Goal: Information Seeking & Learning: Learn about a topic

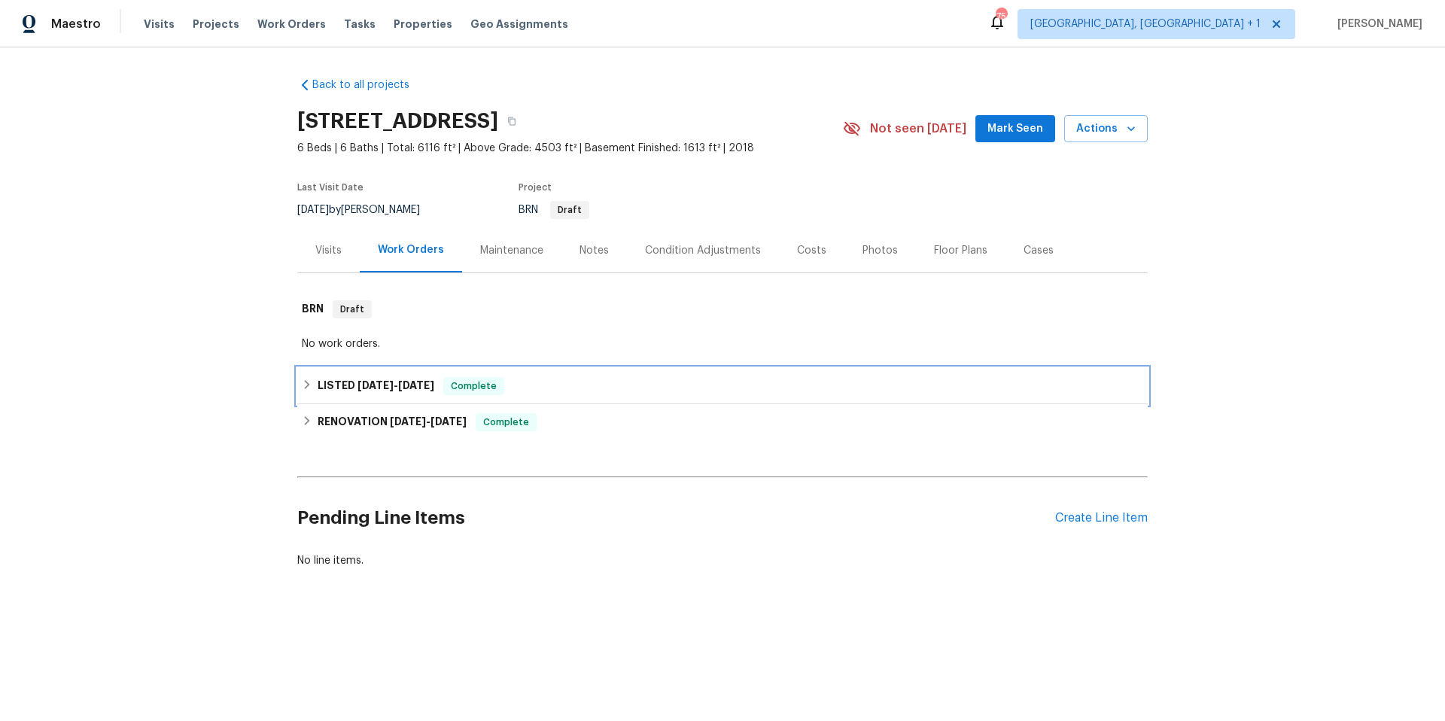
click at [629, 385] on div "LISTED [DATE] - [DATE] Complete" at bounding box center [722, 386] width 841 height 18
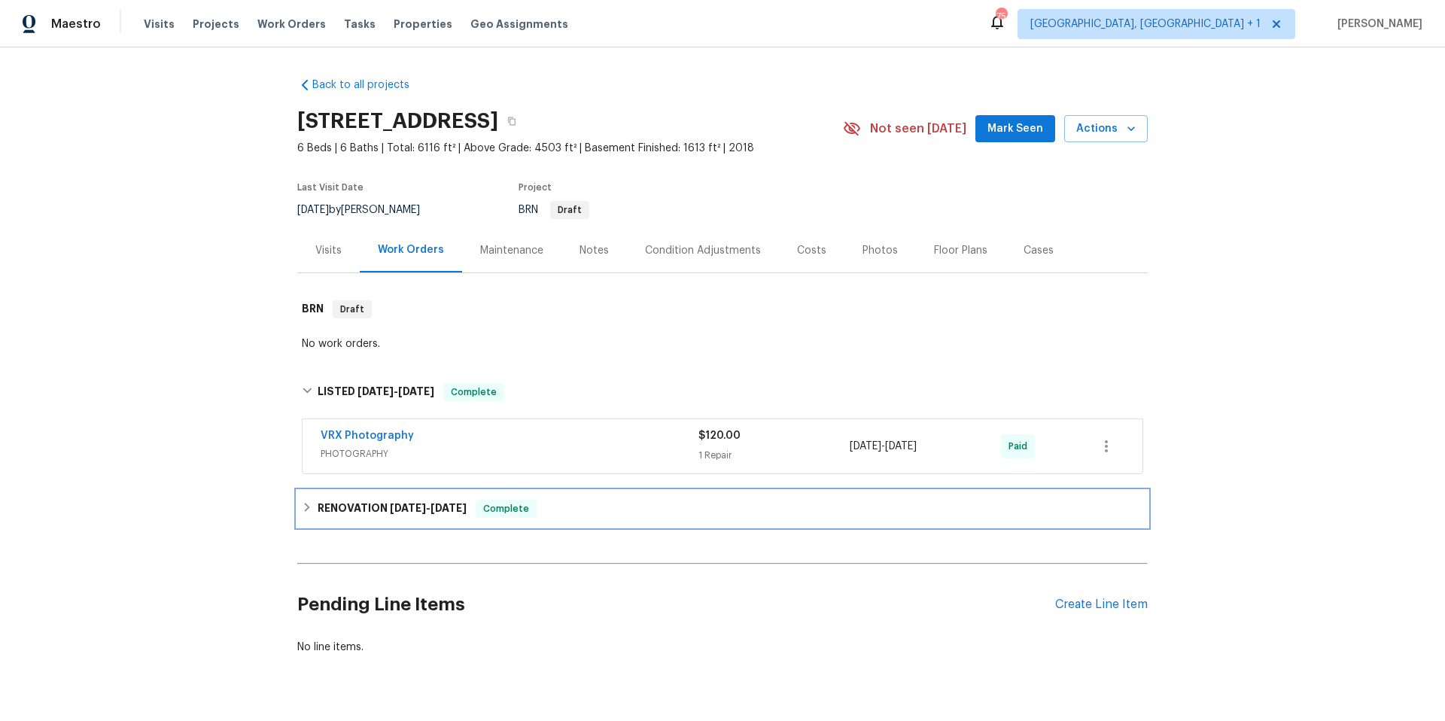
click at [604, 518] on div "RENOVATION 3/10/25 - 3/20/25 Complete" at bounding box center [722, 509] width 850 height 36
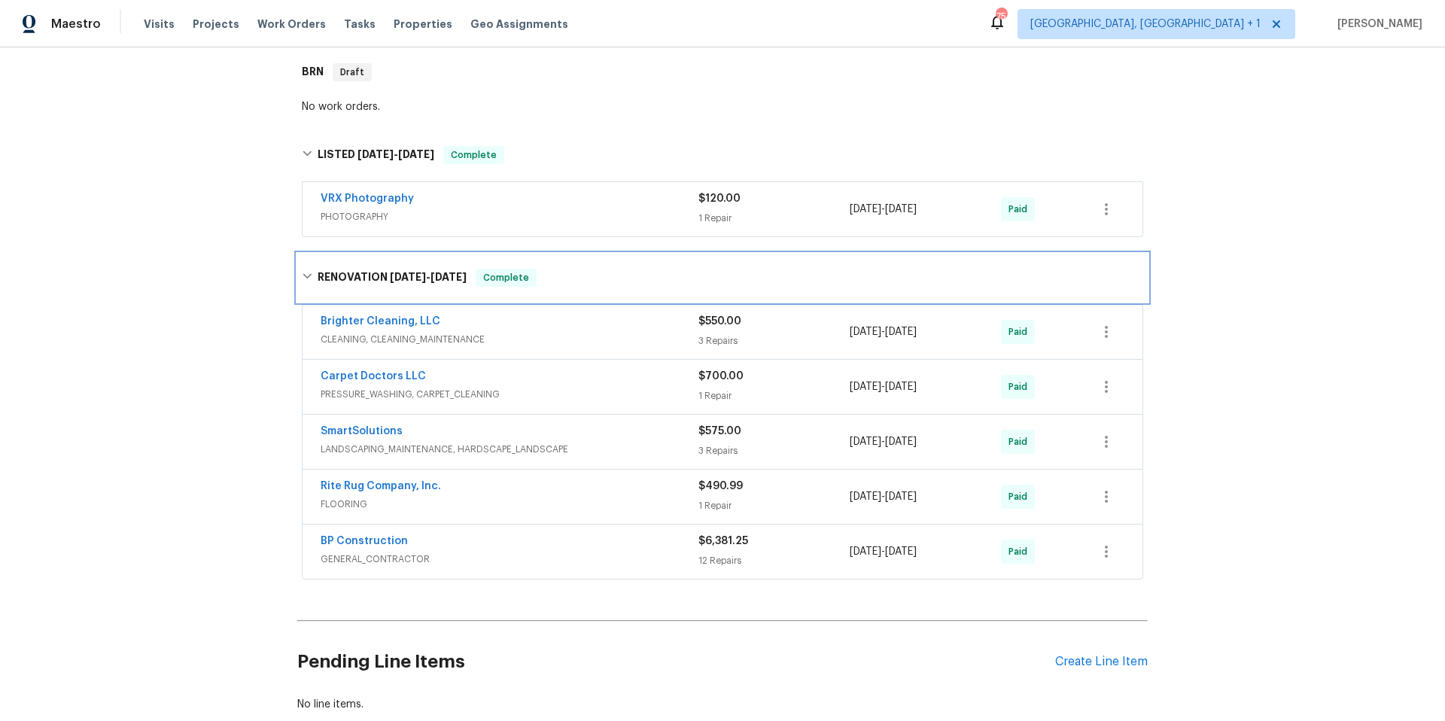
scroll to position [240, 0]
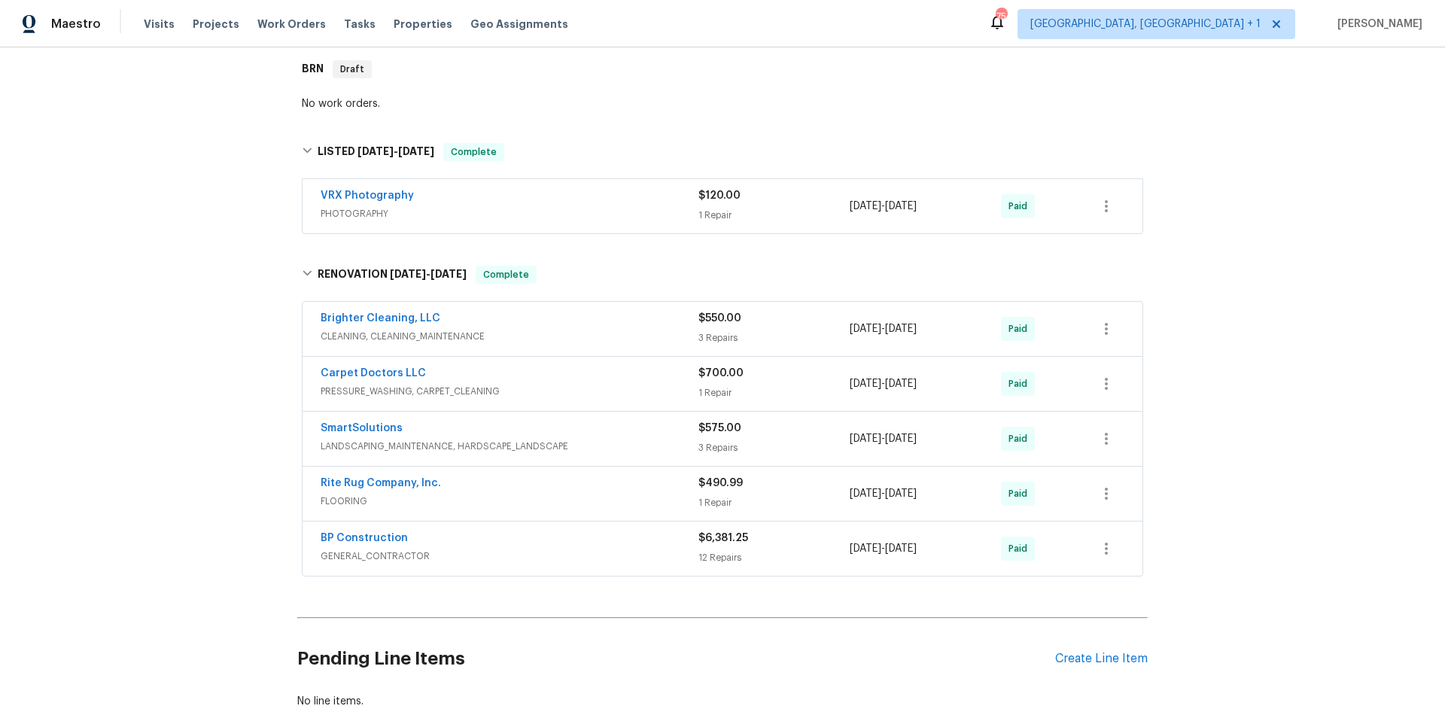
click at [576, 545] on div "BP Construction" at bounding box center [510, 540] width 378 height 18
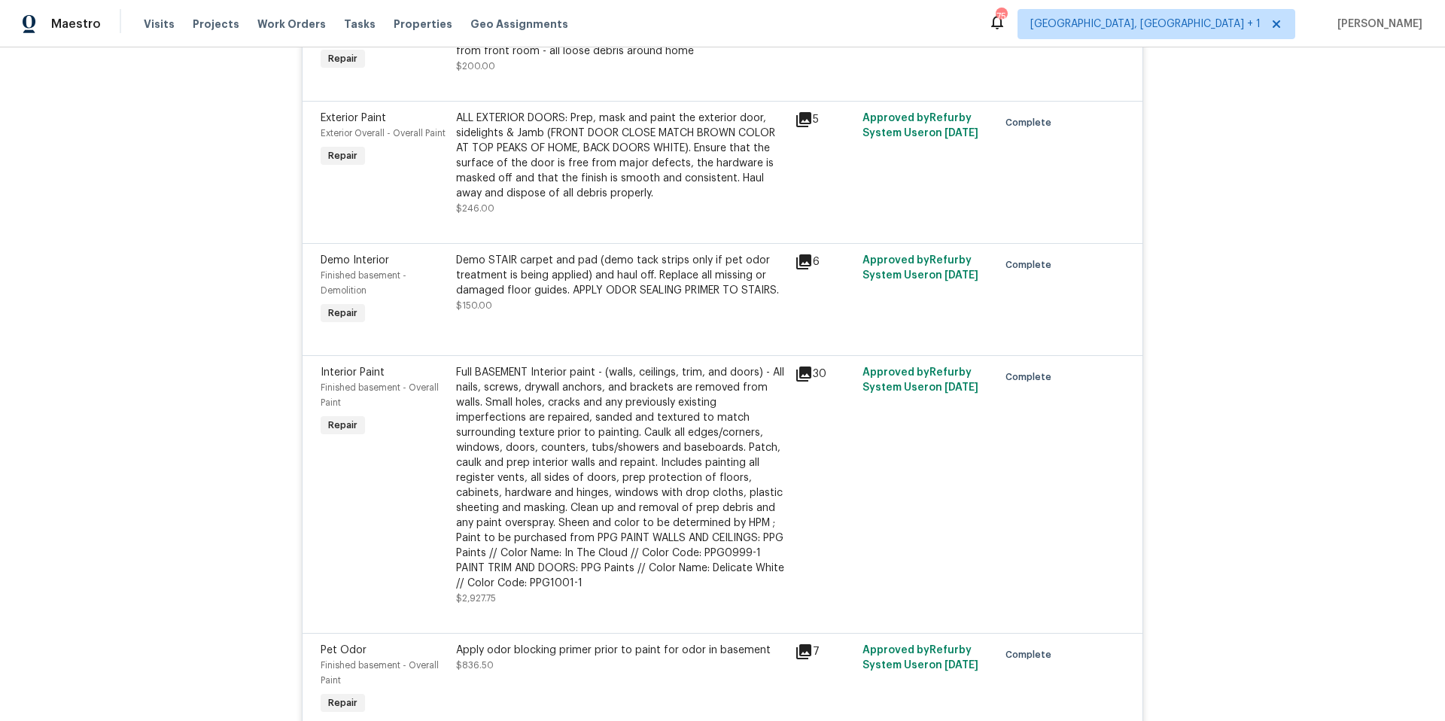
scroll to position [1385, 0]
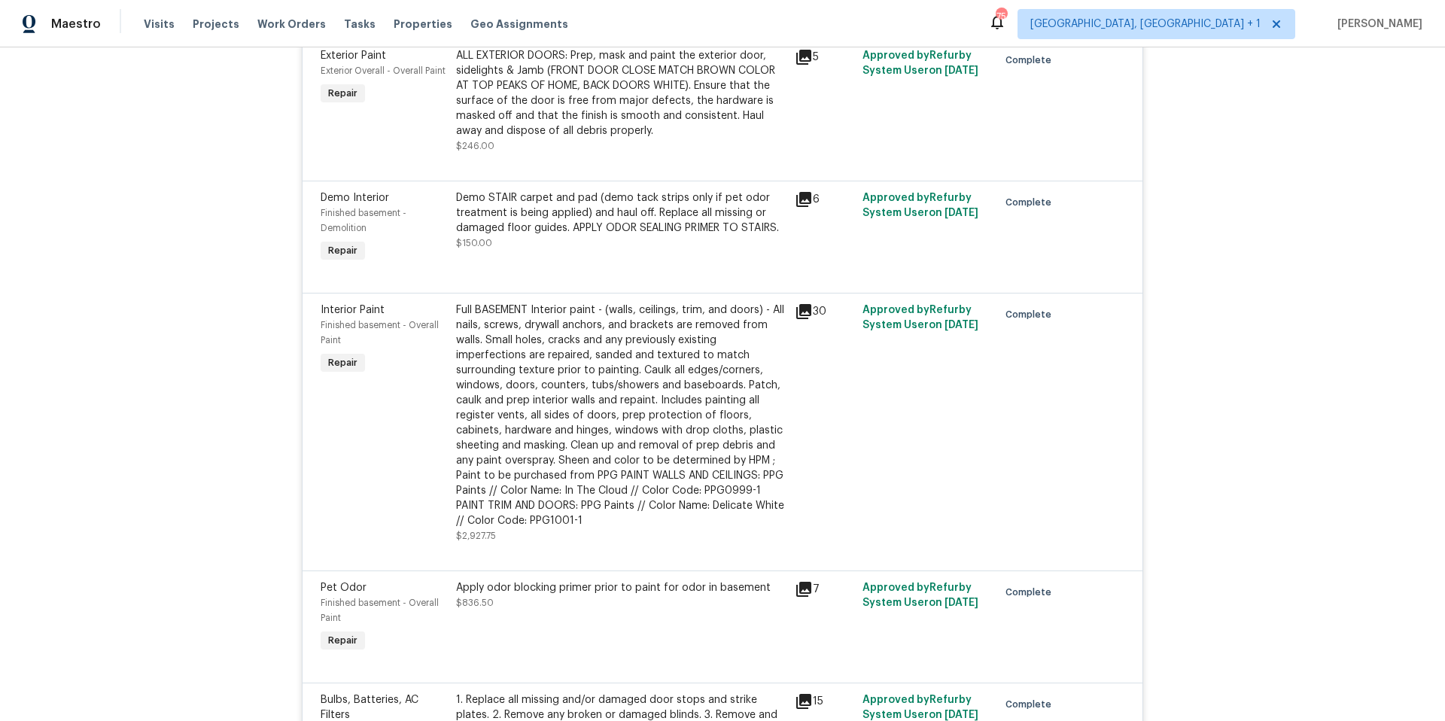
click at [796, 313] on icon at bounding box center [803, 311] width 15 height 15
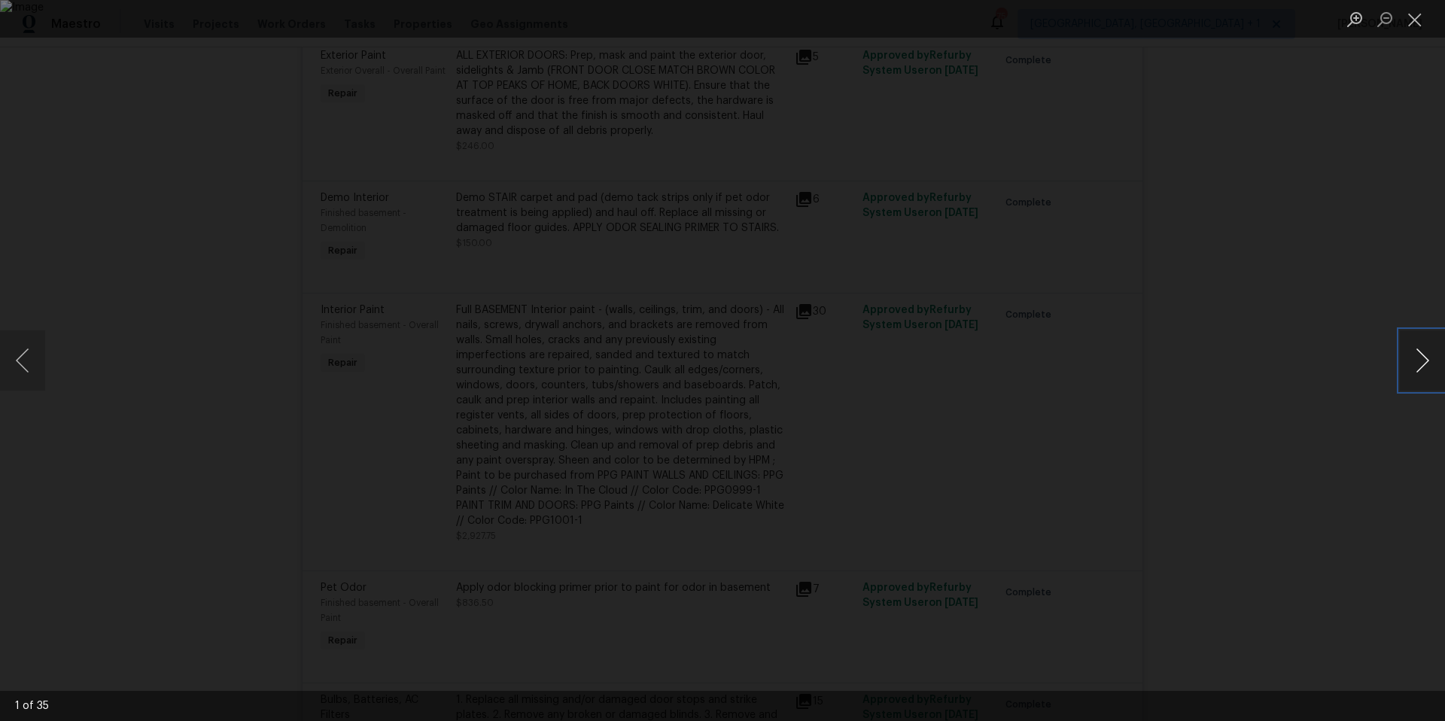
click at [1423, 358] on button "Next image" at bounding box center [1422, 360] width 45 height 60
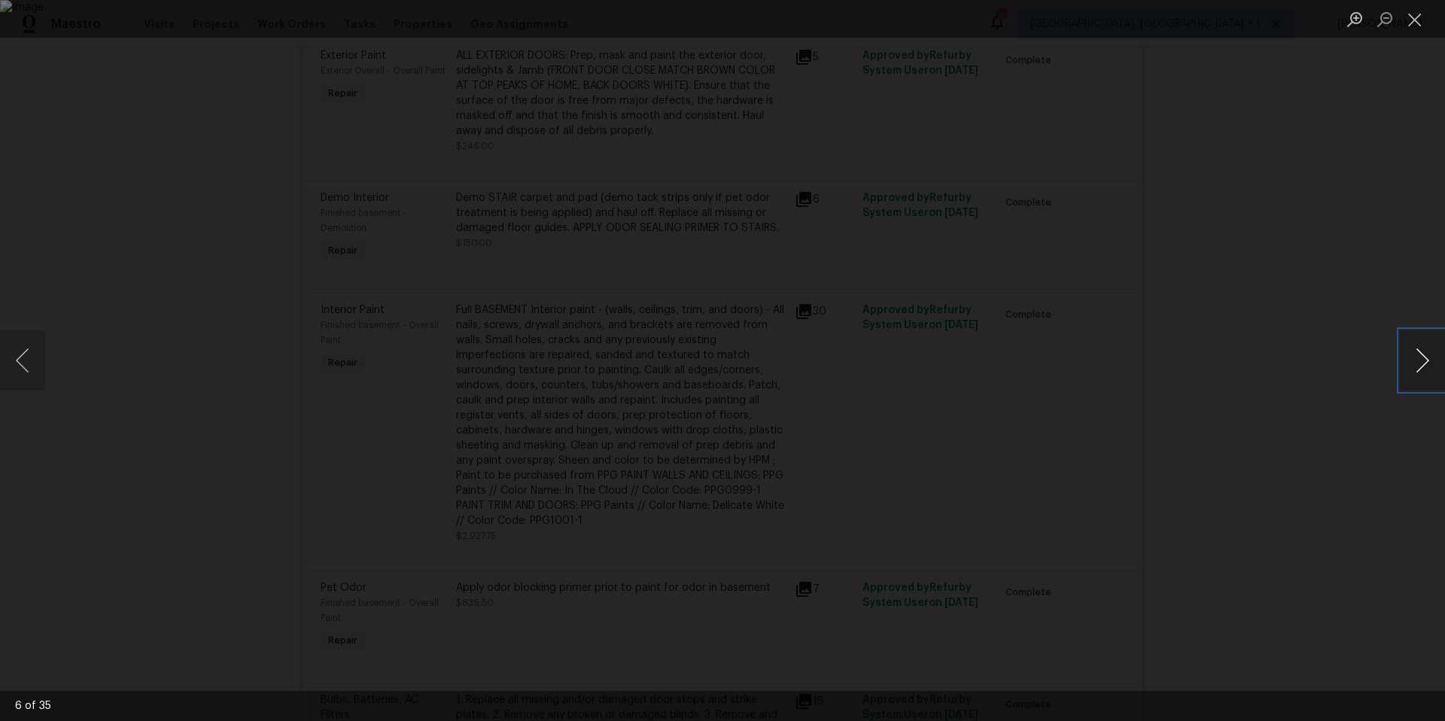
click at [1423, 358] on button "Next image" at bounding box center [1422, 360] width 45 height 60
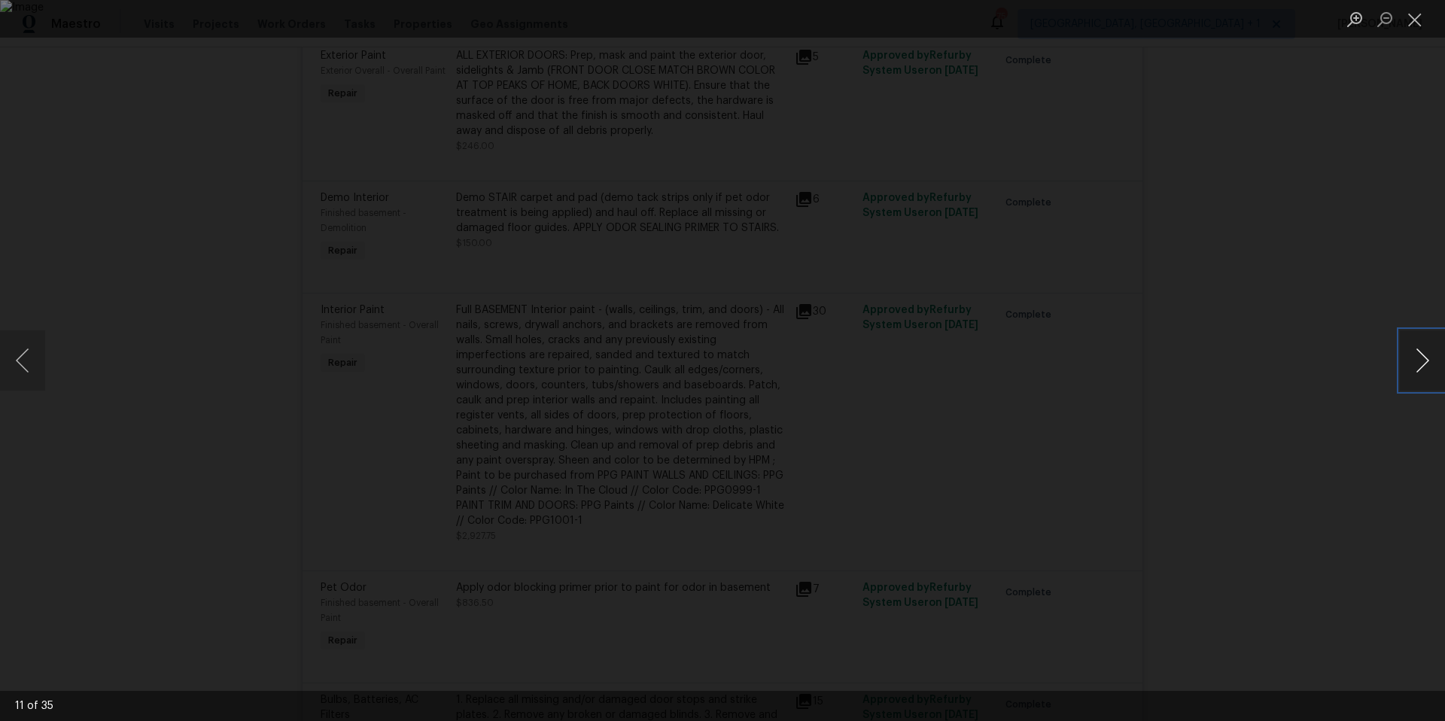
click at [1423, 358] on button "Next image" at bounding box center [1422, 360] width 45 height 60
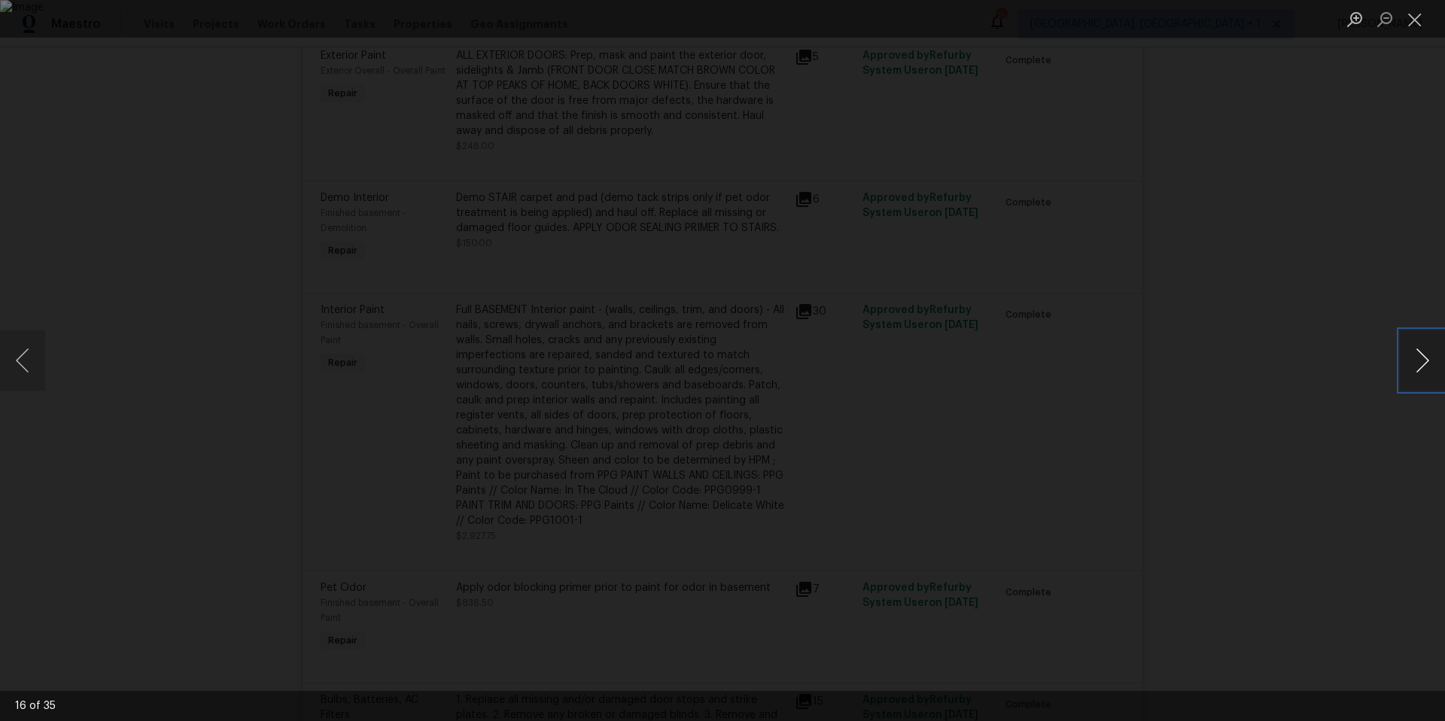
click at [1423, 358] on button "Next image" at bounding box center [1422, 360] width 45 height 60
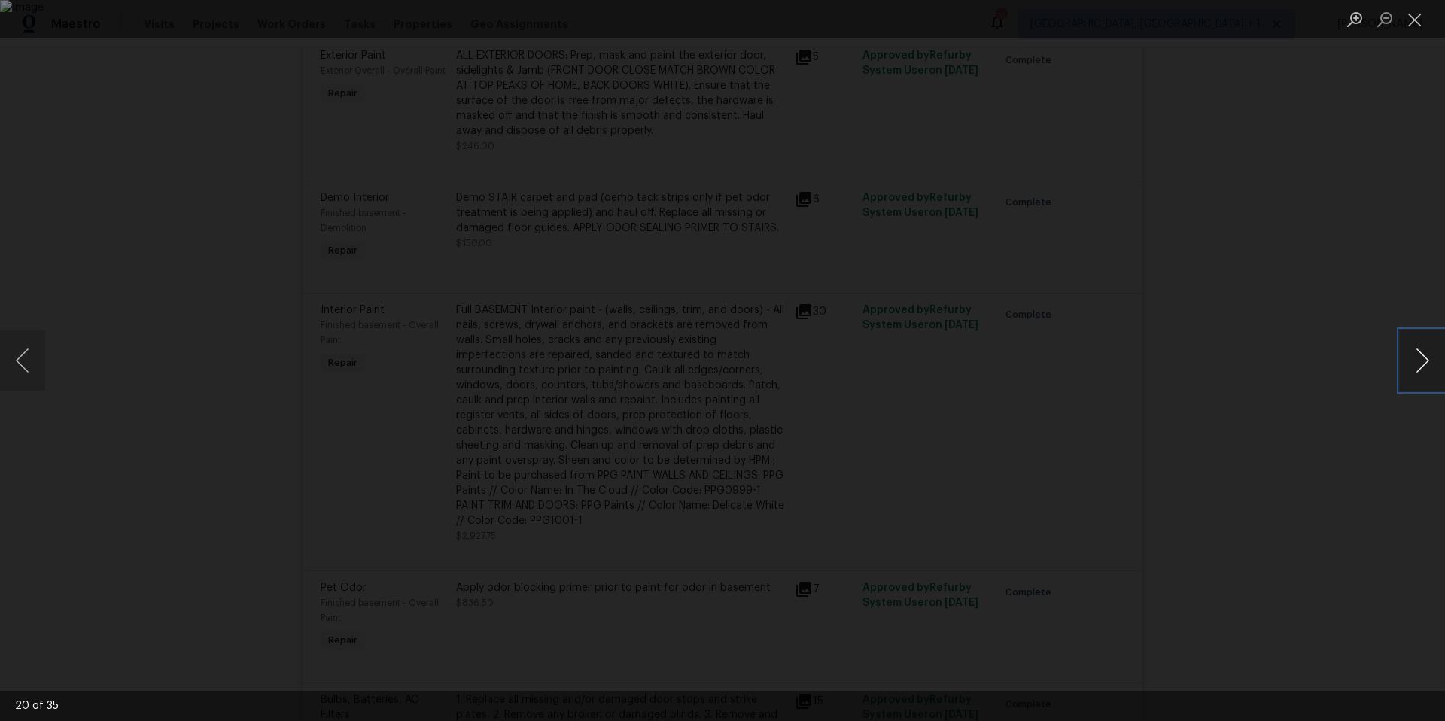
click at [1423, 358] on button "Next image" at bounding box center [1422, 360] width 45 height 60
click at [1422, 352] on button "Next image" at bounding box center [1422, 360] width 45 height 60
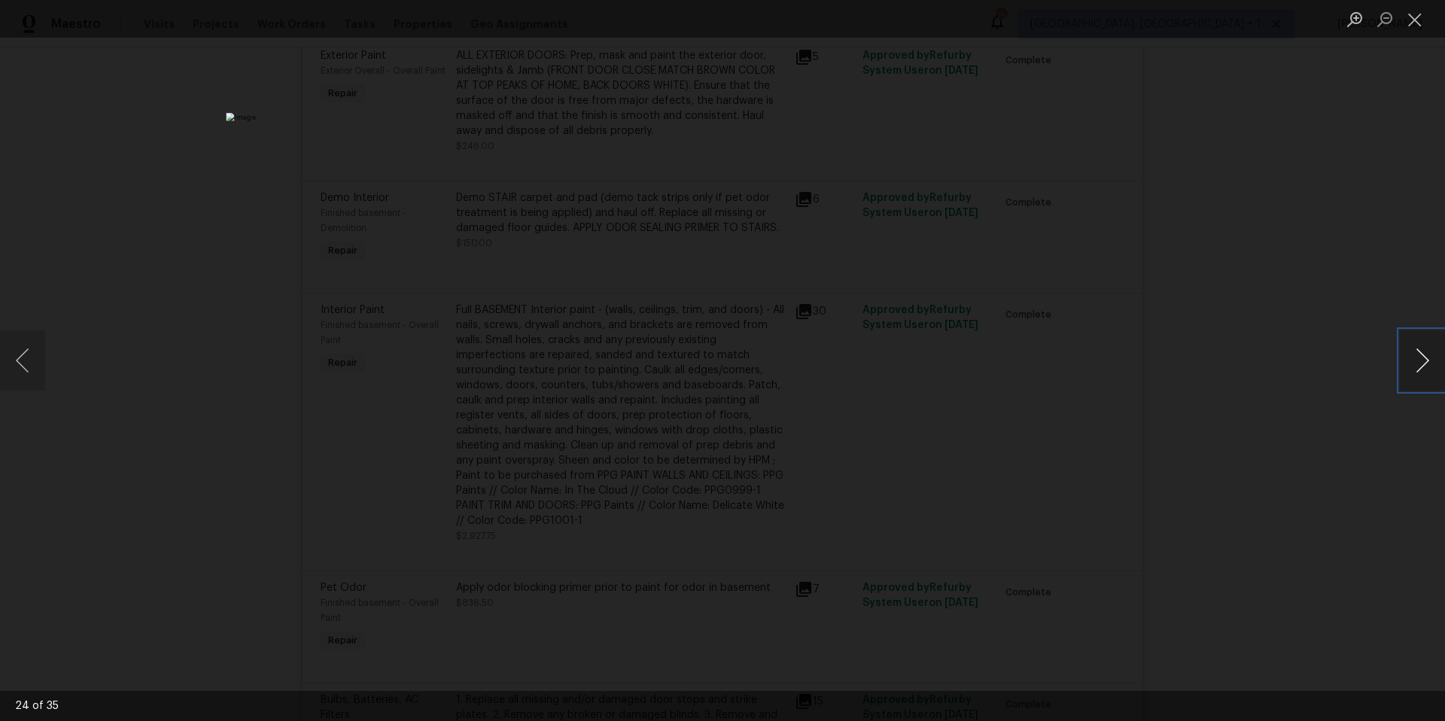
click at [1422, 352] on button "Next image" at bounding box center [1422, 360] width 45 height 60
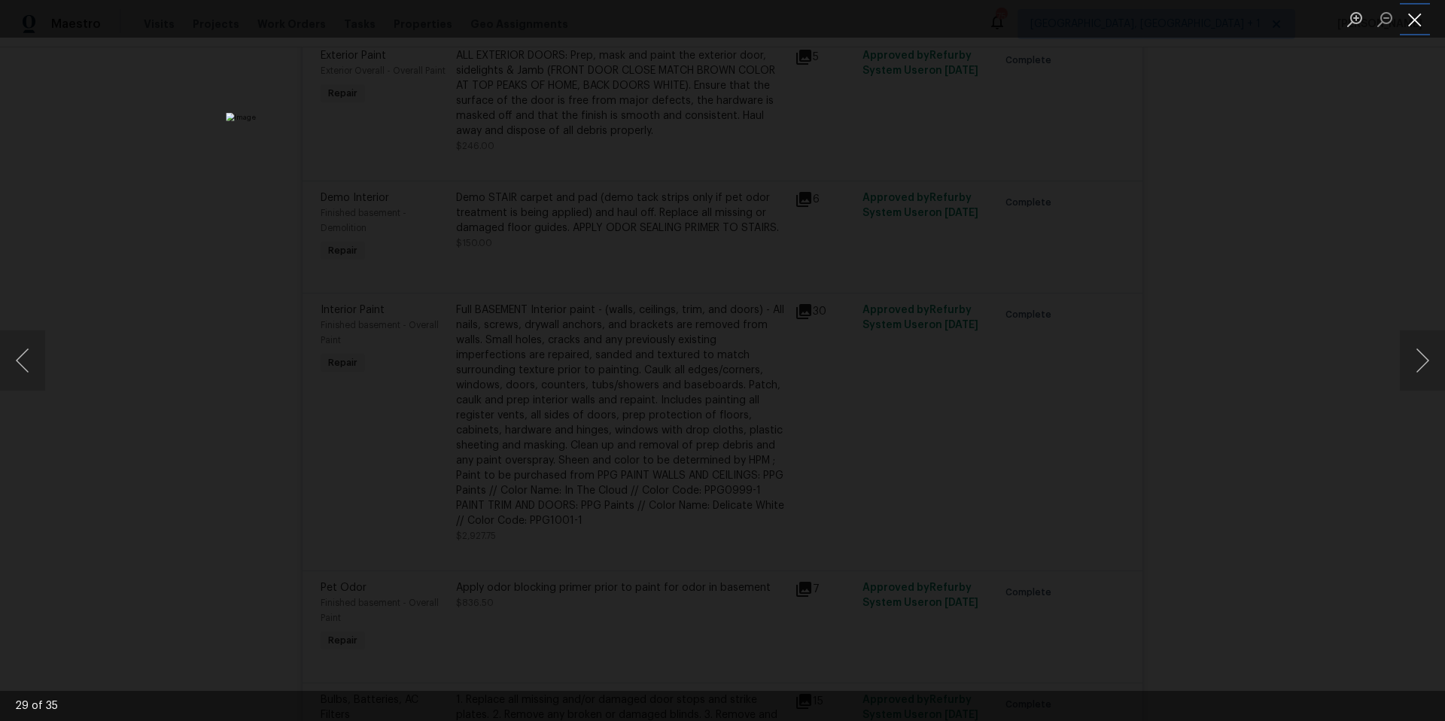
click at [1421, 23] on button "Close lightbox" at bounding box center [1415, 19] width 30 height 26
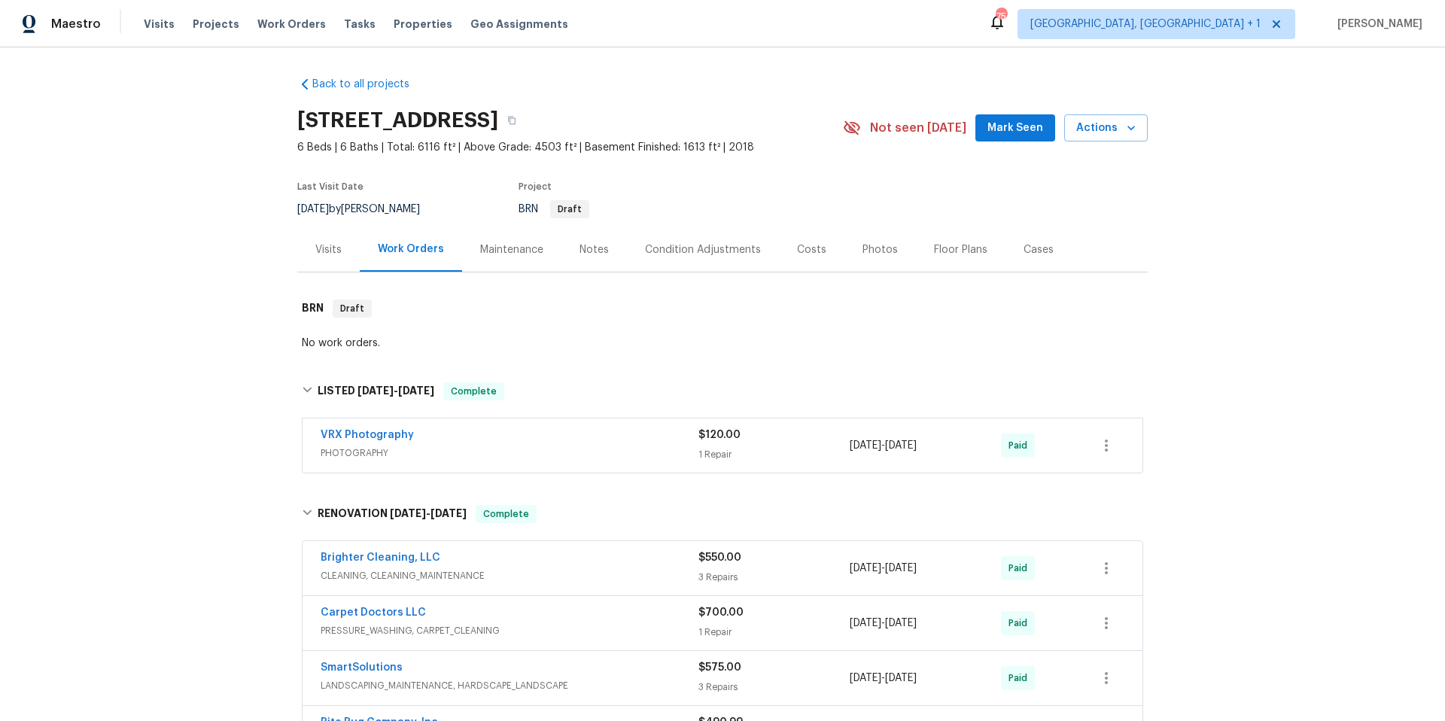
scroll to position [0, 0]
click at [934, 253] on div "Floor Plans" at bounding box center [960, 250] width 53 height 15
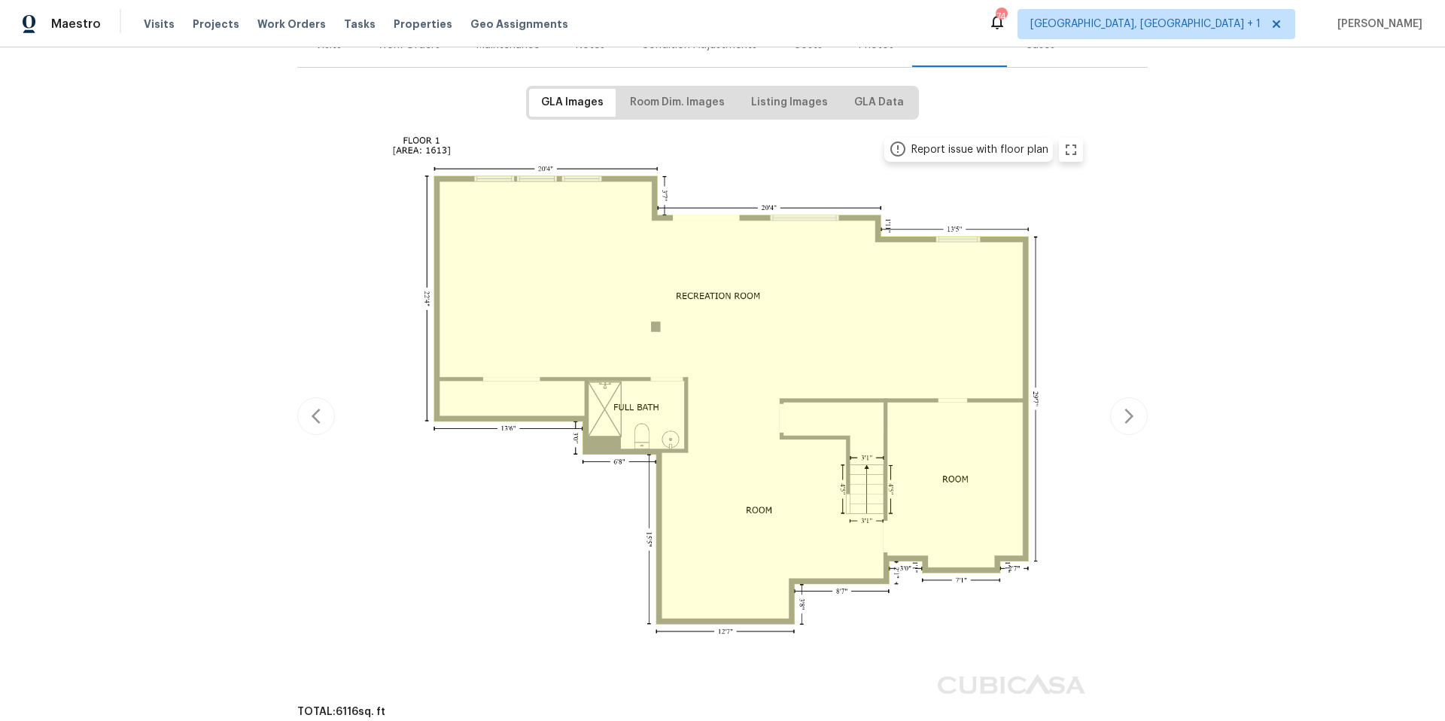
scroll to position [251, 0]
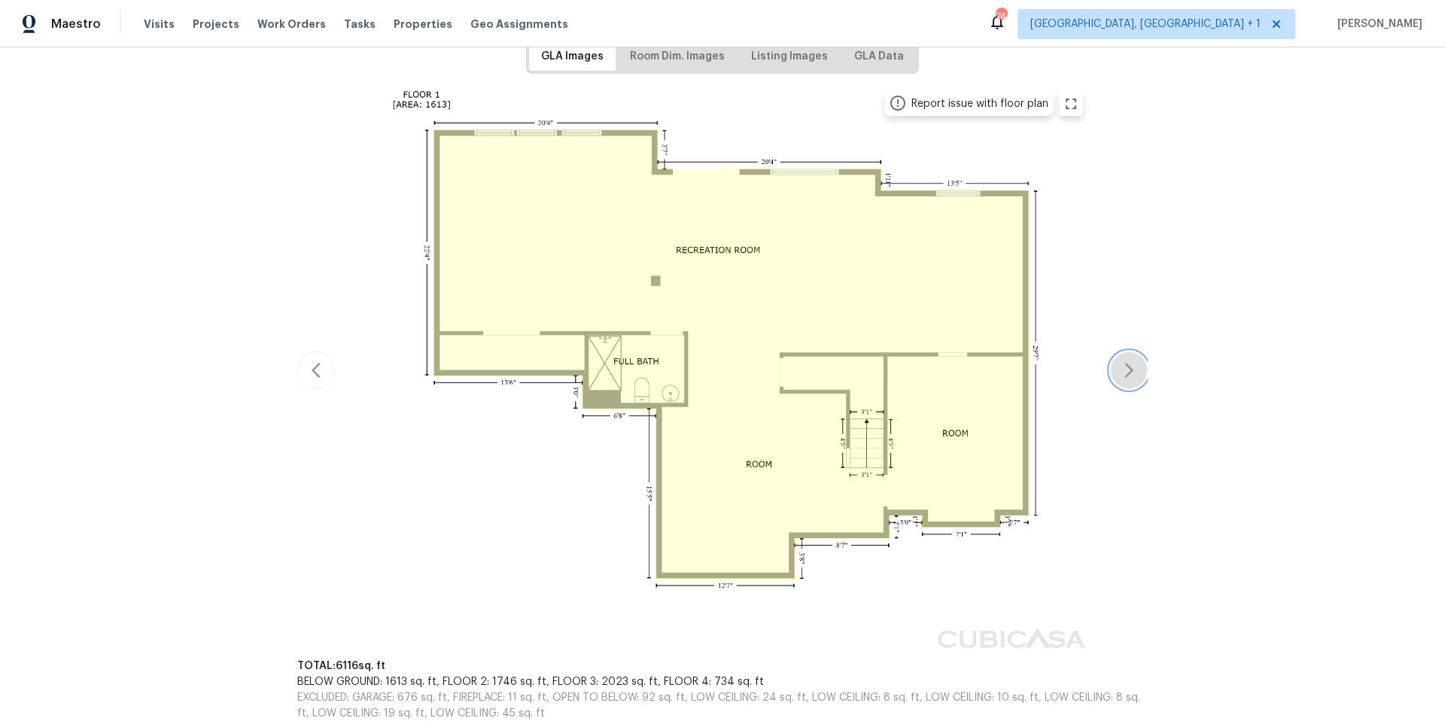
click at [1120, 369] on icon "button" at bounding box center [1129, 370] width 18 height 18
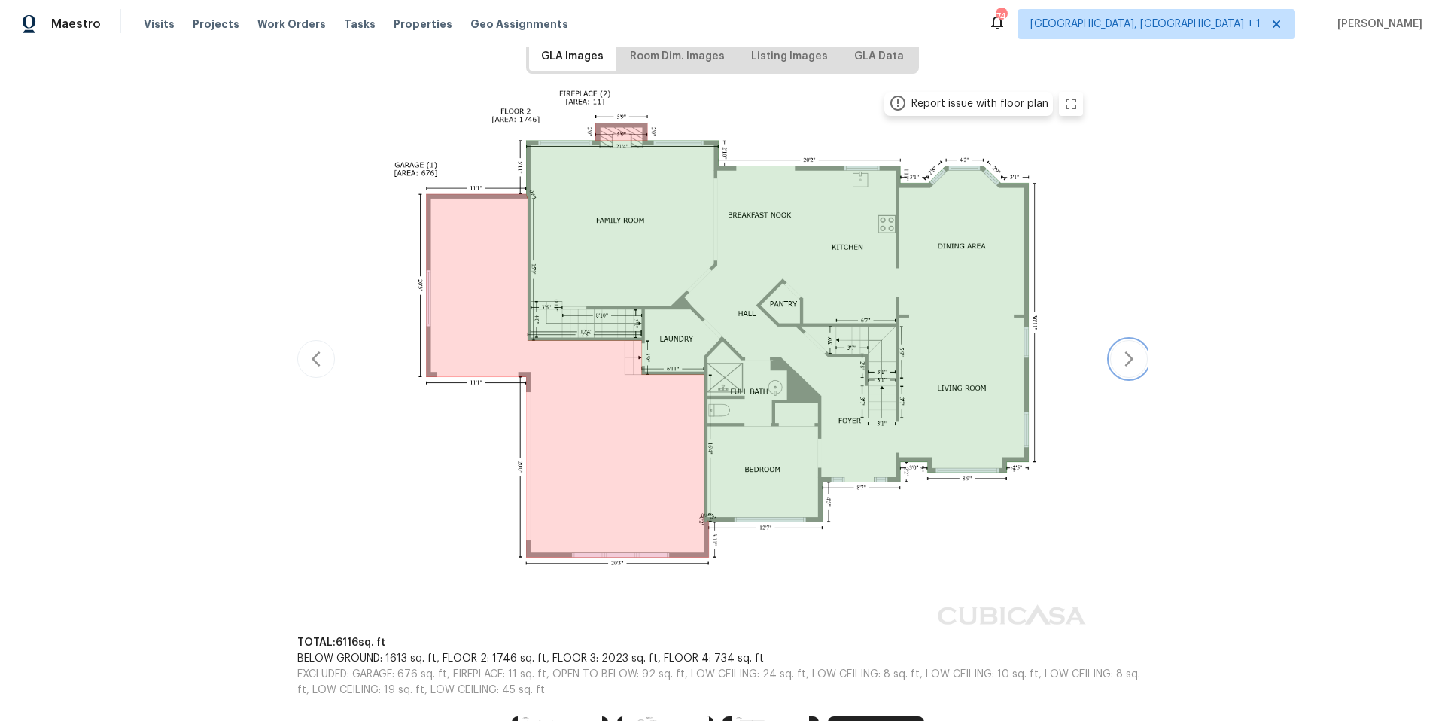
click at [1117, 369] on button "button" at bounding box center [1129, 359] width 38 height 38
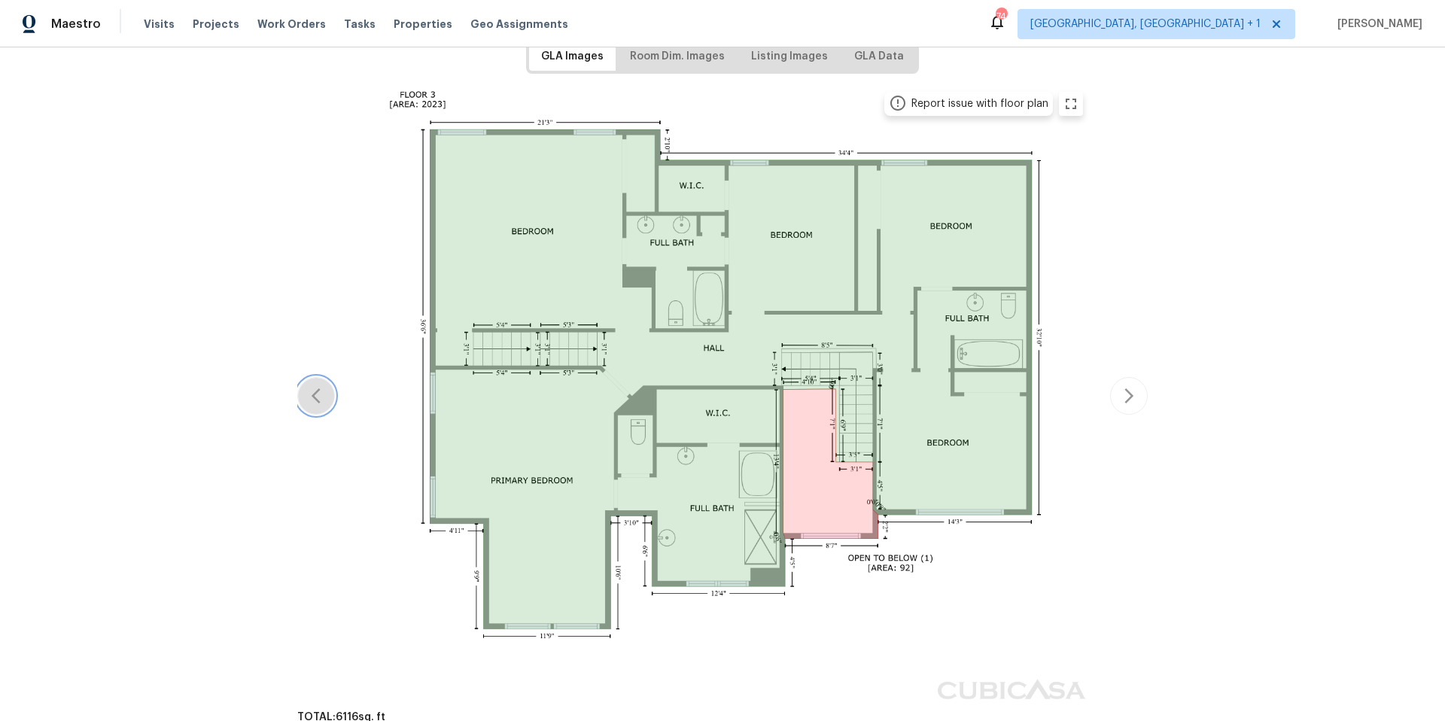
click at [315, 400] on icon "button" at bounding box center [316, 396] width 18 height 18
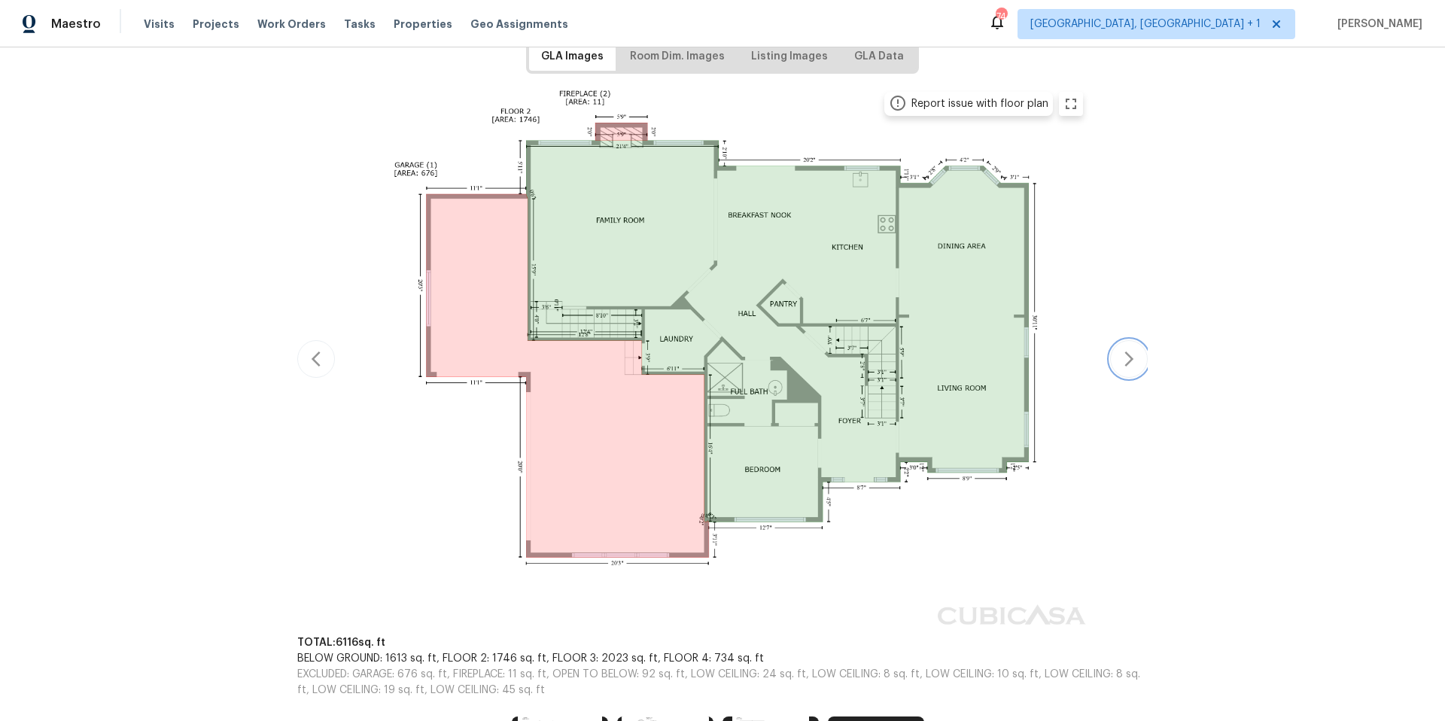
click at [1122, 359] on icon "button" at bounding box center [1129, 359] width 18 height 18
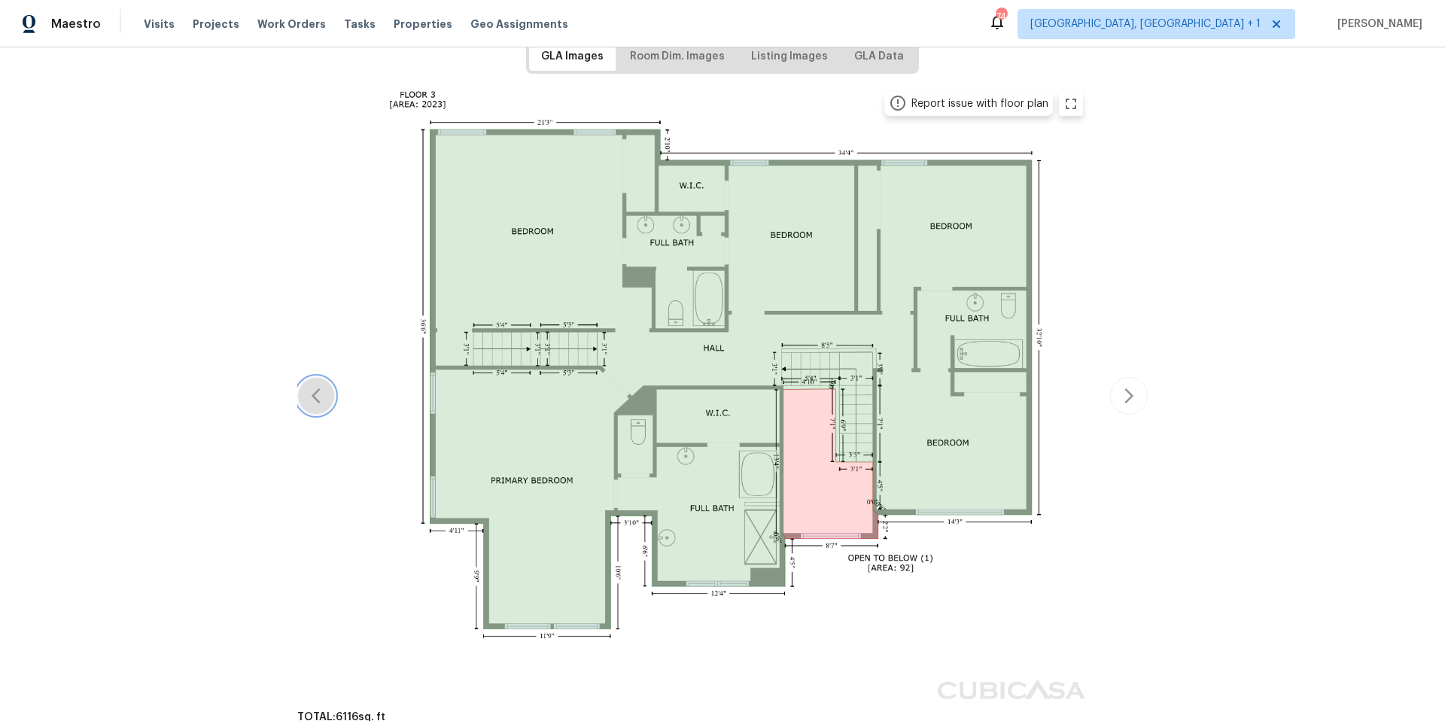
click at [315, 412] on button "button" at bounding box center [316, 396] width 38 height 38
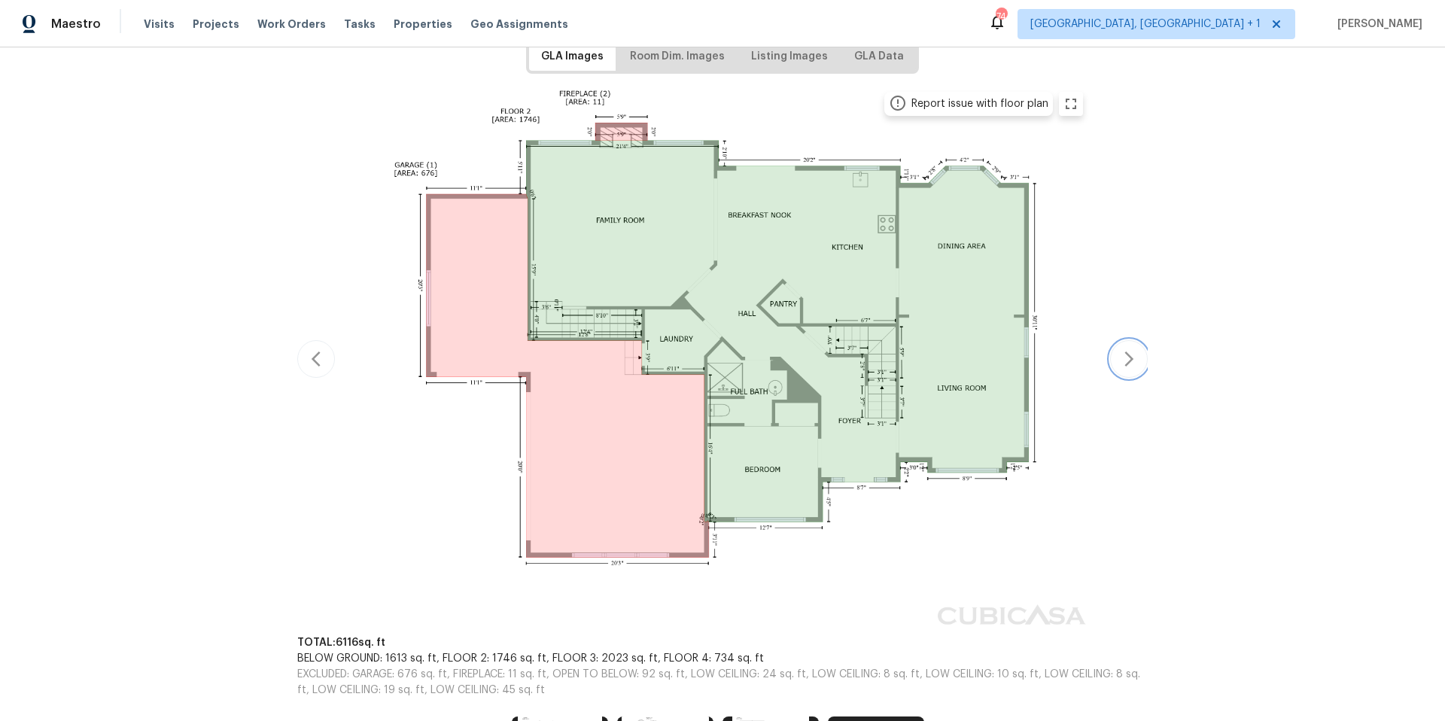
click at [1131, 366] on icon "button" at bounding box center [1129, 359] width 18 height 18
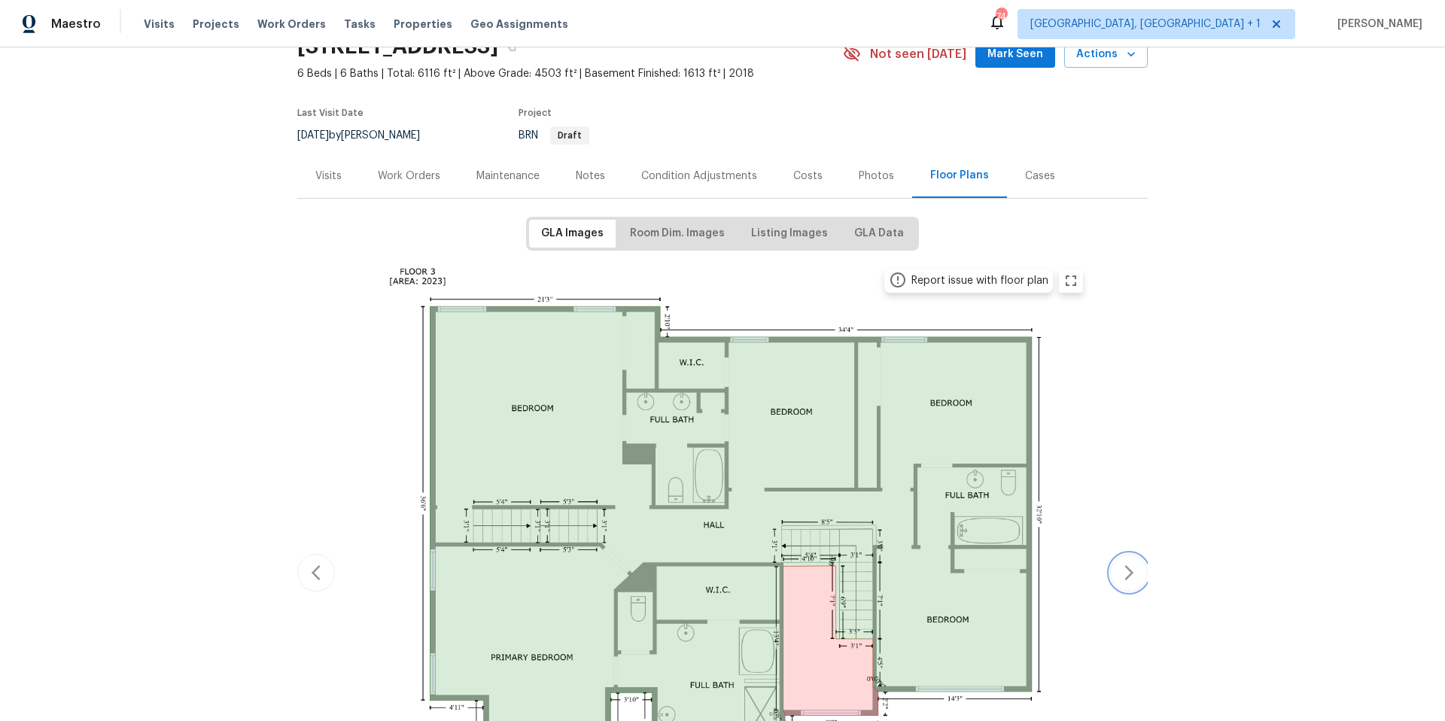
scroll to position [73, 0]
click at [868, 184] on div "Photos" at bounding box center [876, 177] width 71 height 44
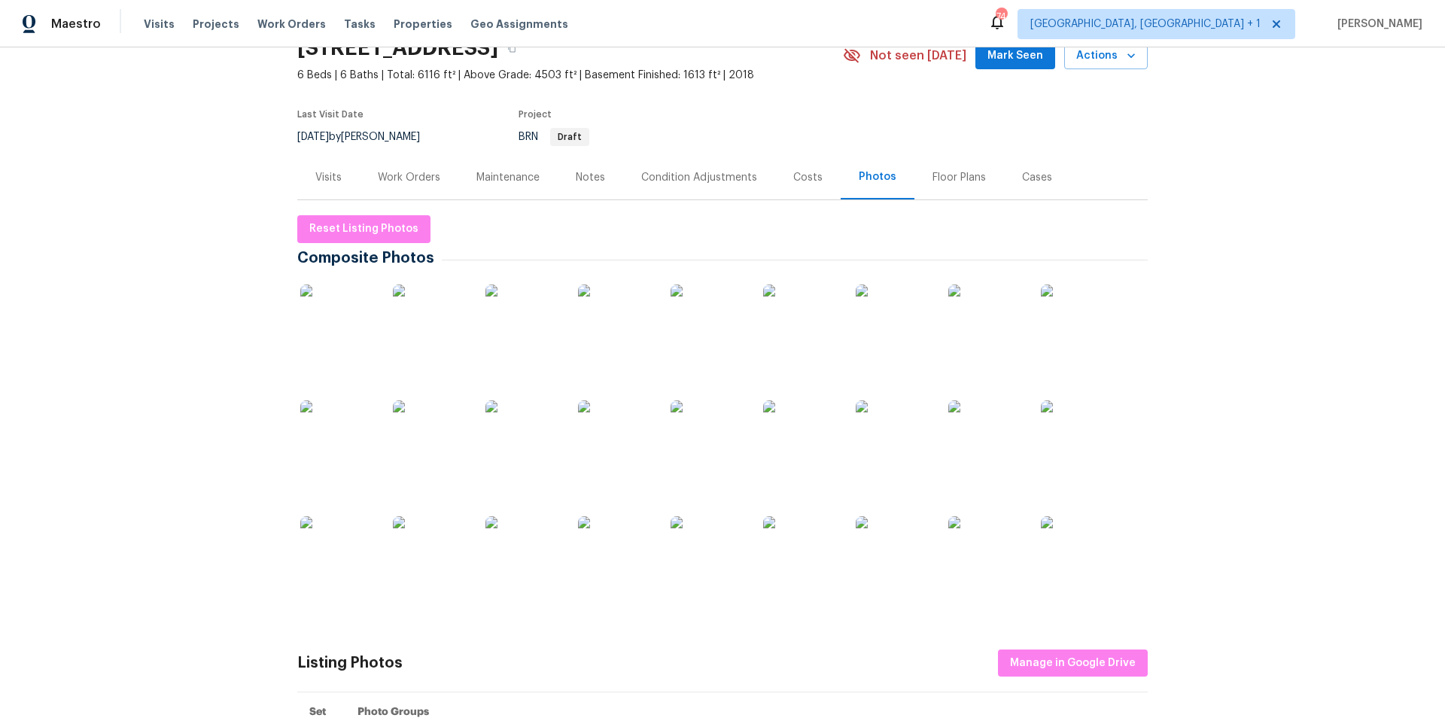
click at [337, 544] on img at bounding box center [337, 553] width 75 height 75
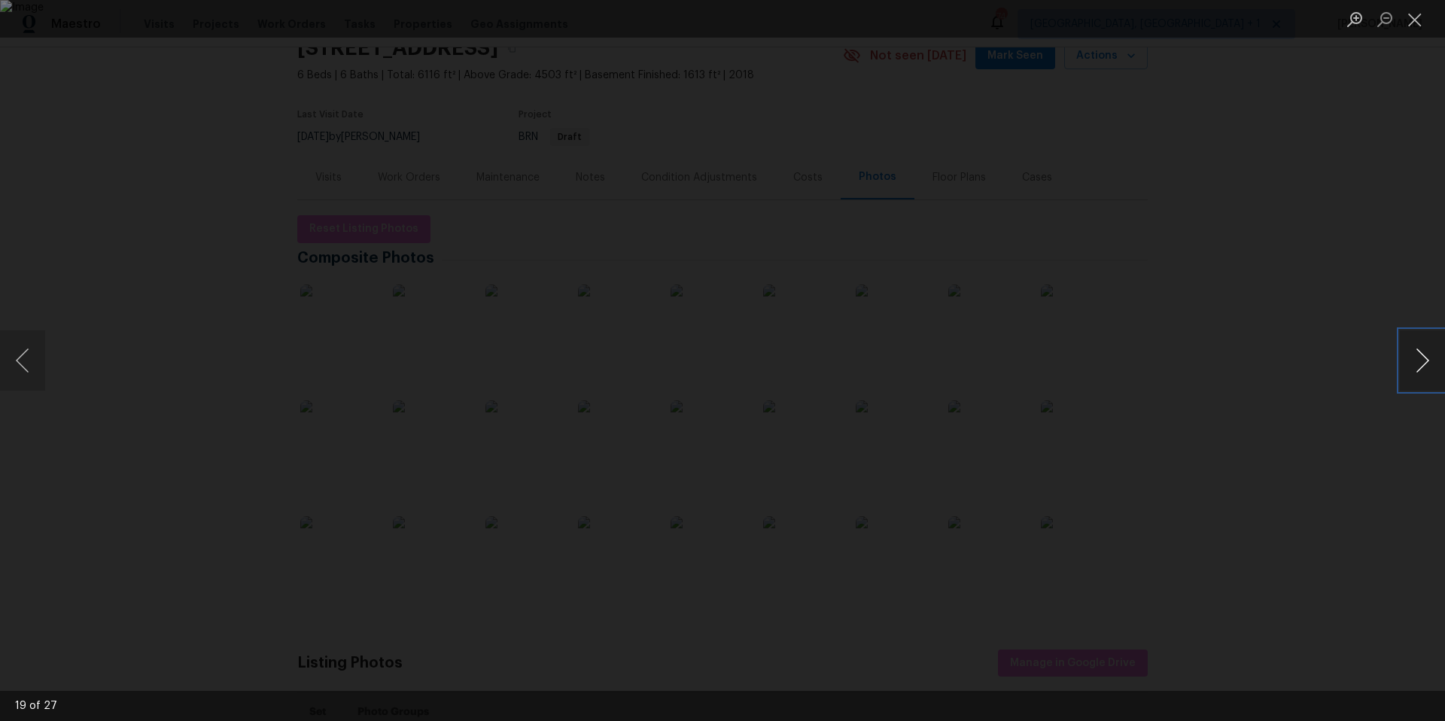
click at [1421, 363] on button "Next image" at bounding box center [1422, 360] width 45 height 60
click at [1426, 361] on button "Next image" at bounding box center [1422, 360] width 45 height 60
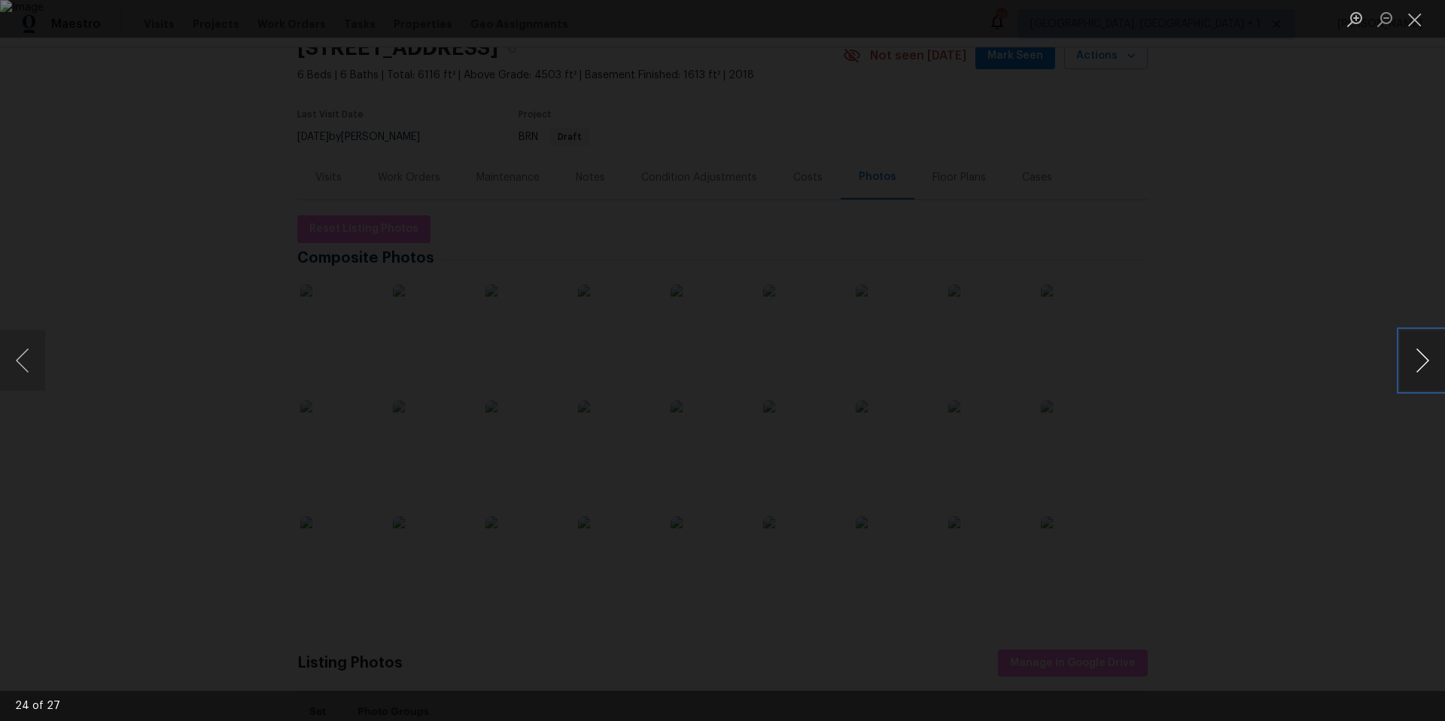
click at [1426, 361] on button "Next image" at bounding box center [1422, 360] width 45 height 60
click at [1418, 25] on button "Close lightbox" at bounding box center [1415, 19] width 30 height 26
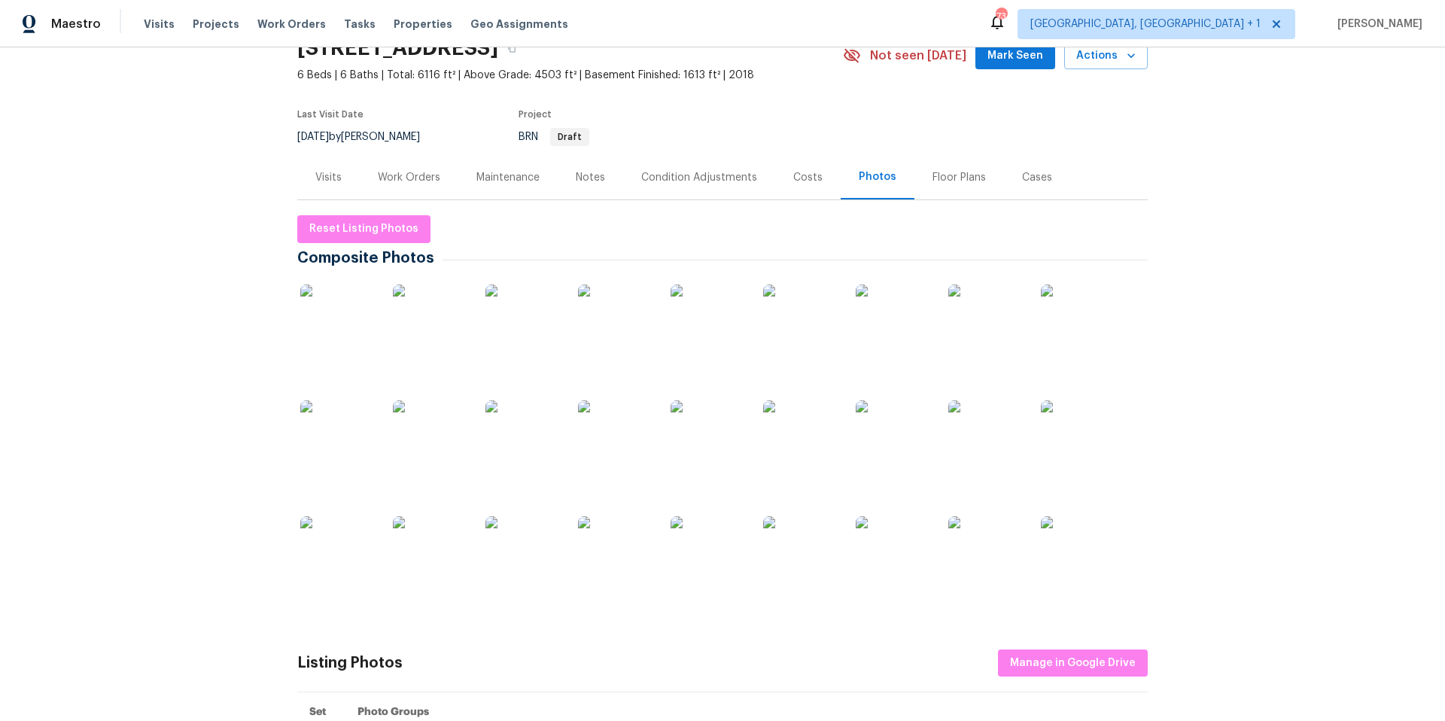
click at [340, 180] on div "Visits" at bounding box center [328, 177] width 62 height 44
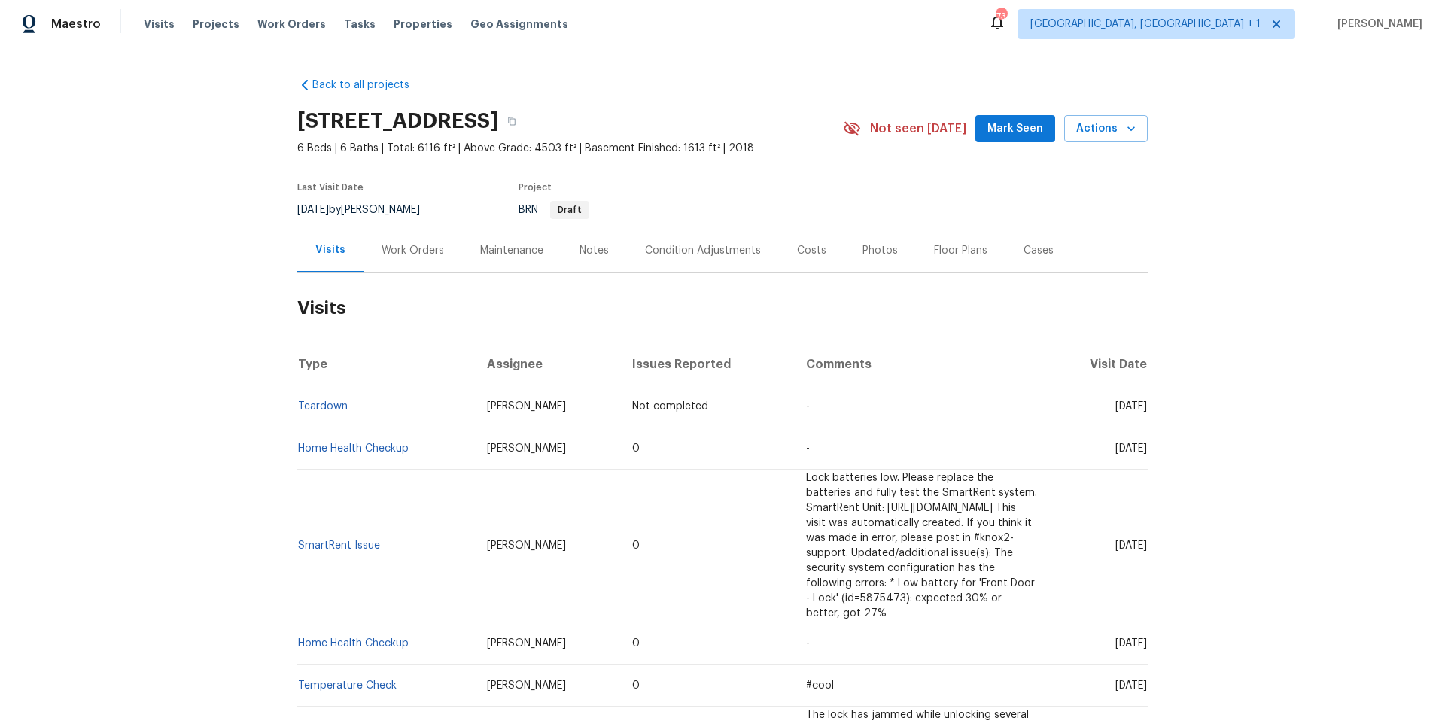
click at [401, 254] on div "Work Orders" at bounding box center [413, 250] width 62 height 15
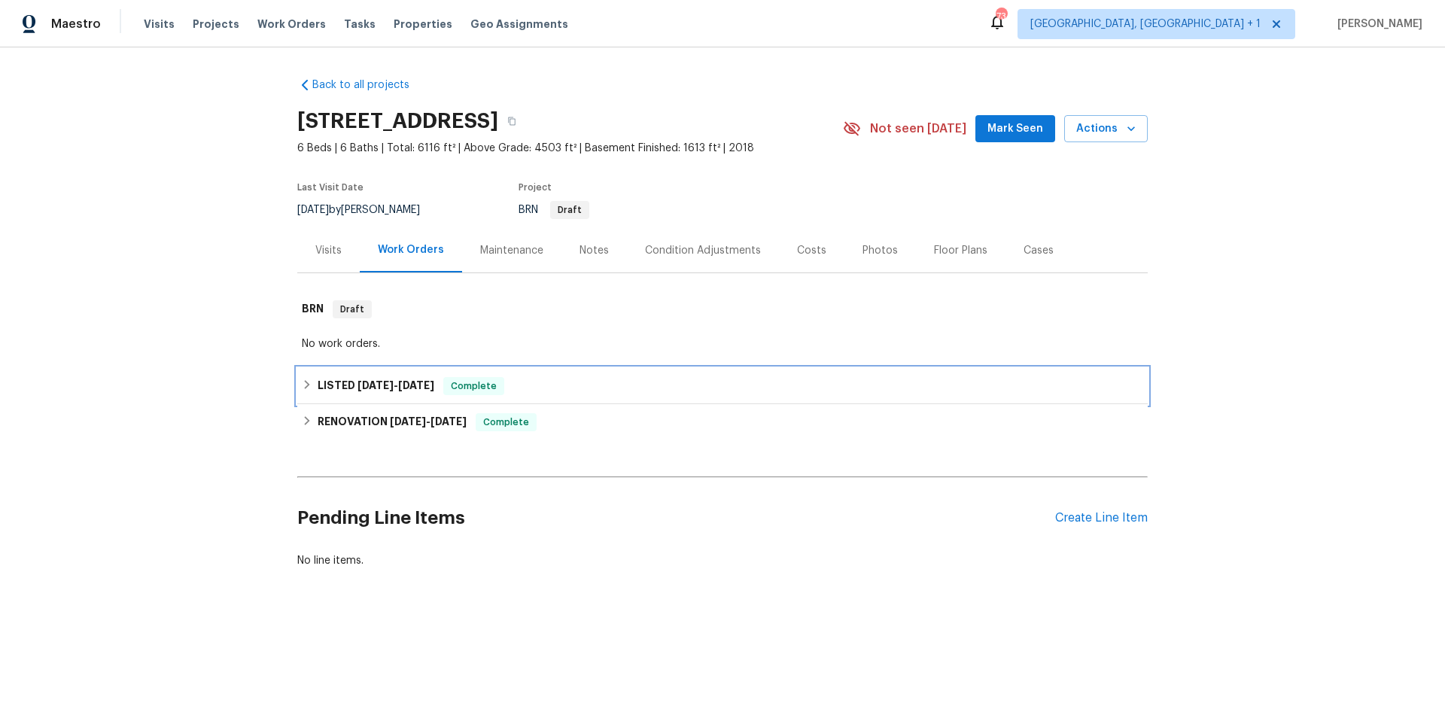
click at [554, 387] on div "LISTED 3/21/25 - 3/22/25 Complete" at bounding box center [722, 386] width 841 height 18
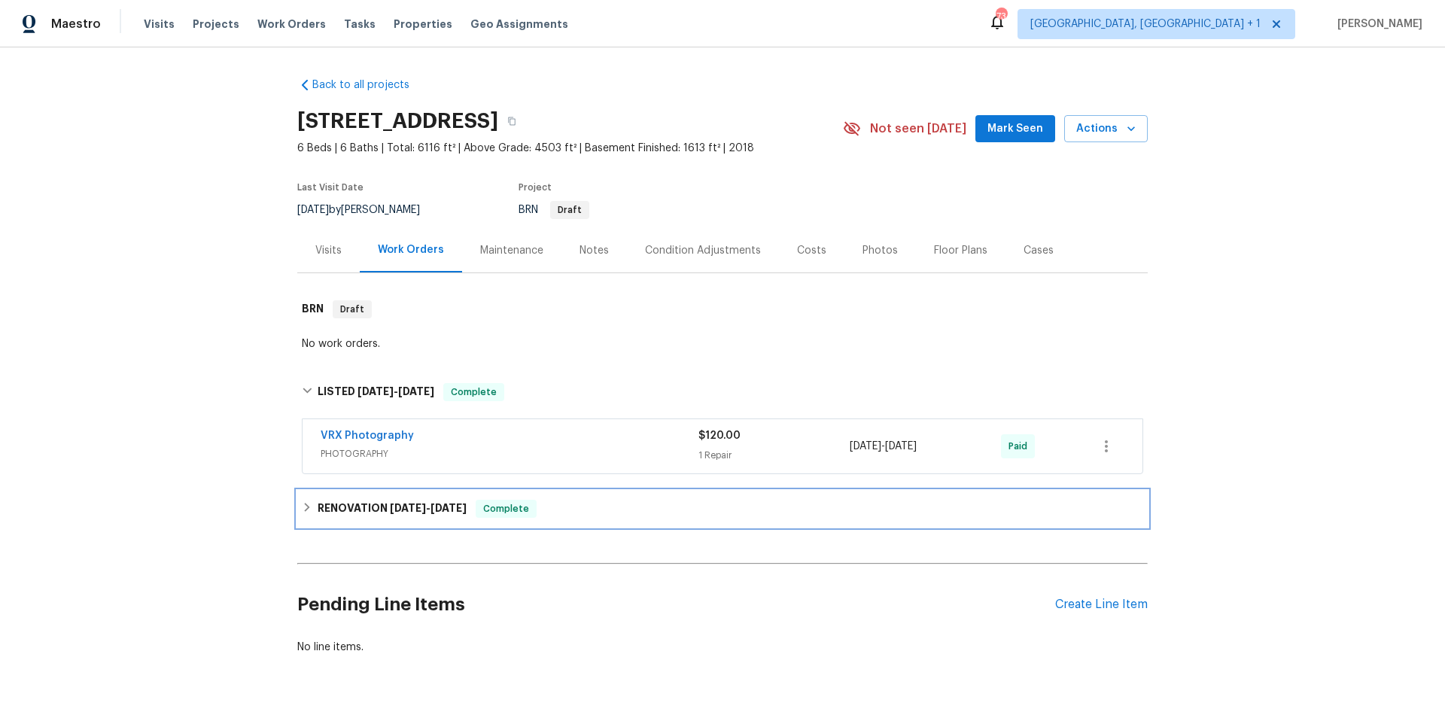
click at [584, 506] on div "RENOVATION 3/10/25 - 3/20/25 Complete" at bounding box center [722, 509] width 841 height 18
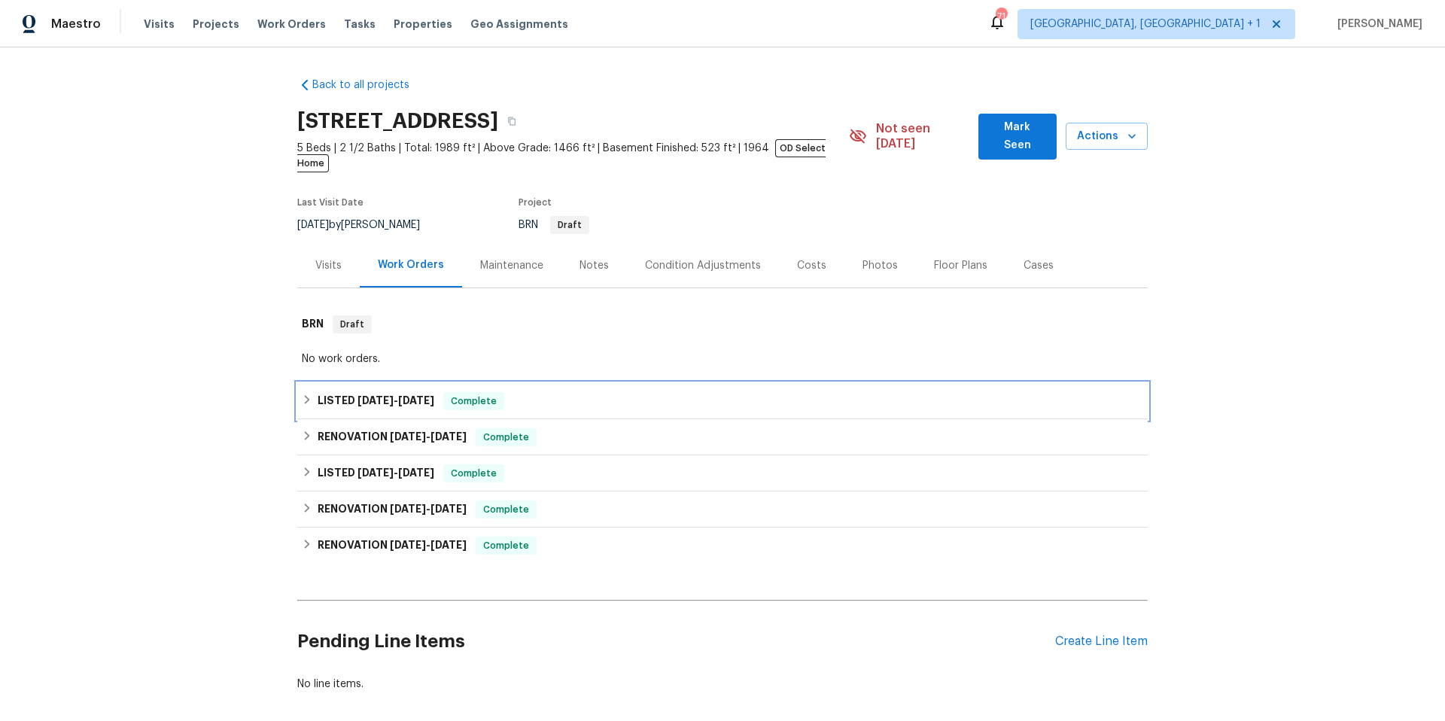
click at [597, 392] on div "LISTED [DATE] - [DATE] Complete" at bounding box center [722, 401] width 841 height 18
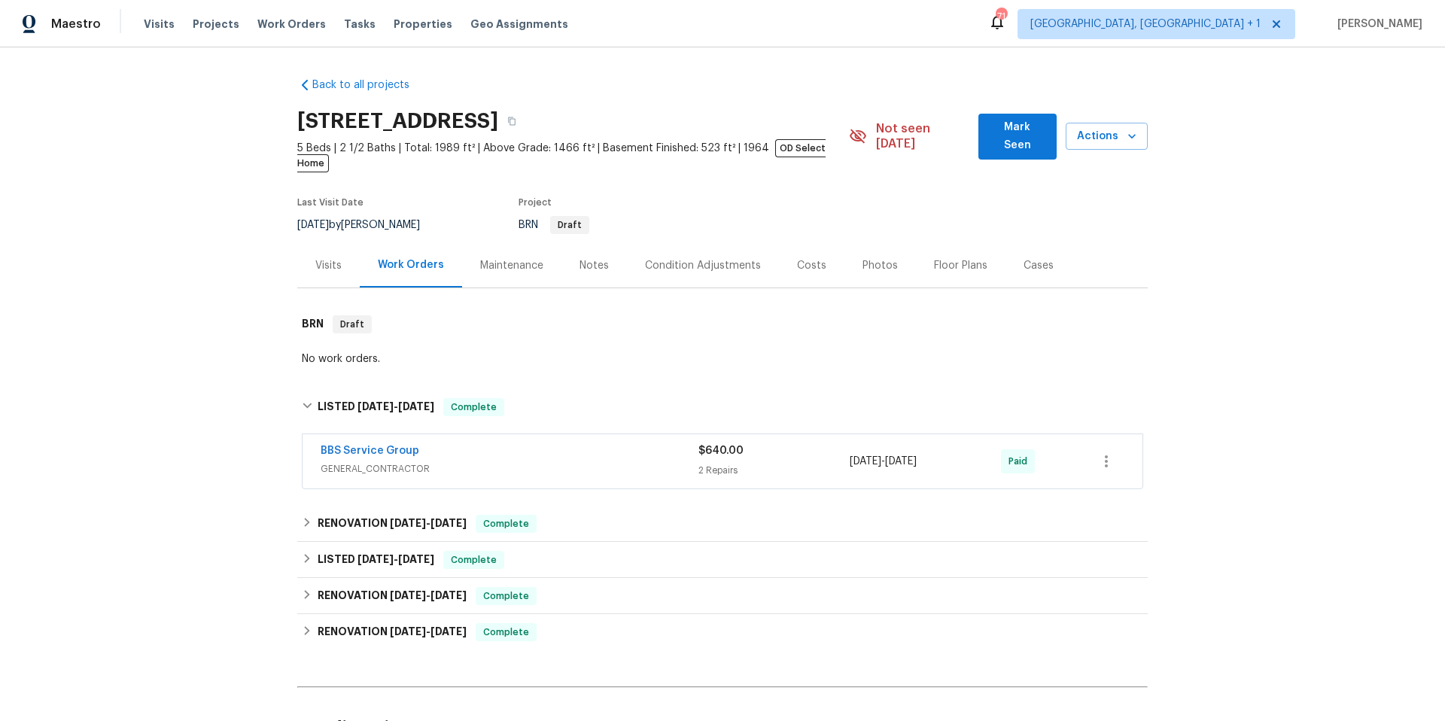
click at [611, 461] on span "GENERAL_CONTRACTOR" at bounding box center [510, 468] width 378 height 15
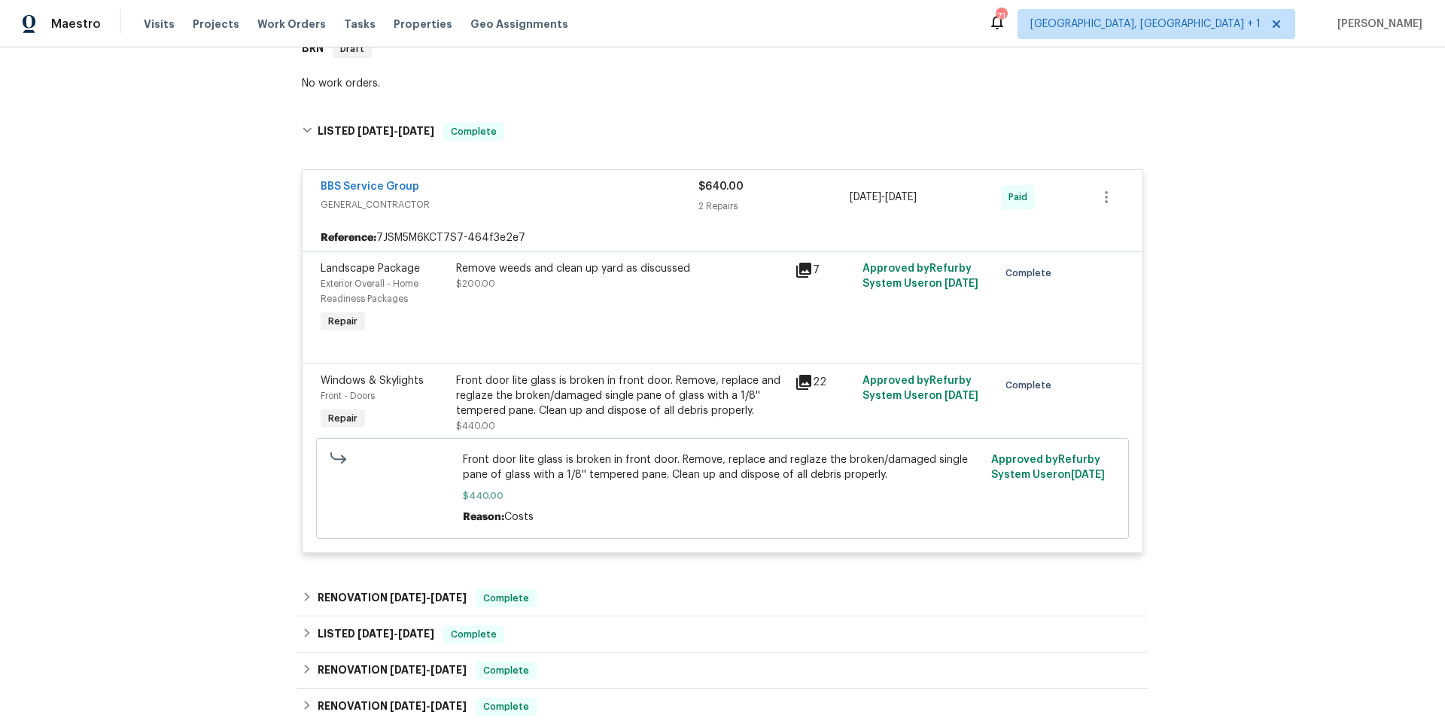
scroll to position [276, 0]
click at [605, 588] on div "RENOVATION [DATE] - [DATE] Complete" at bounding box center [722, 597] width 841 height 18
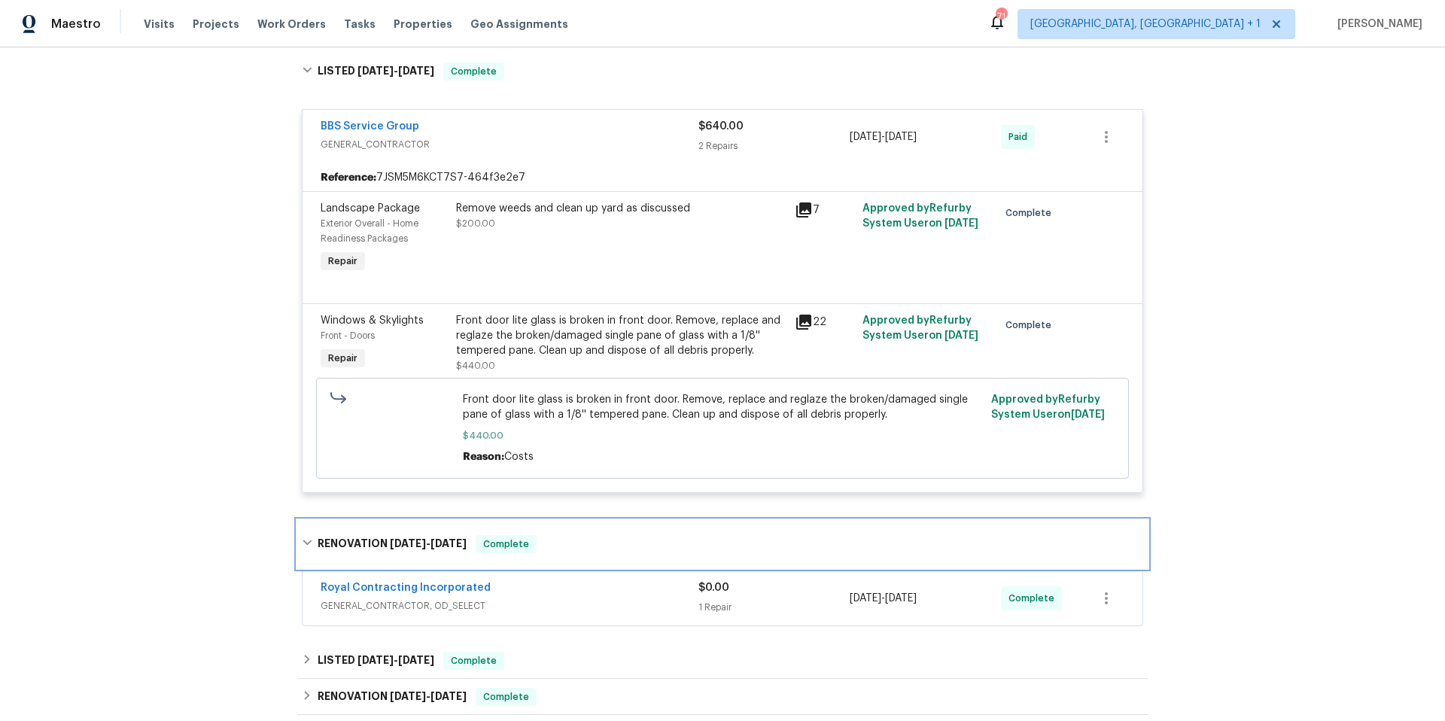
scroll to position [410, 0]
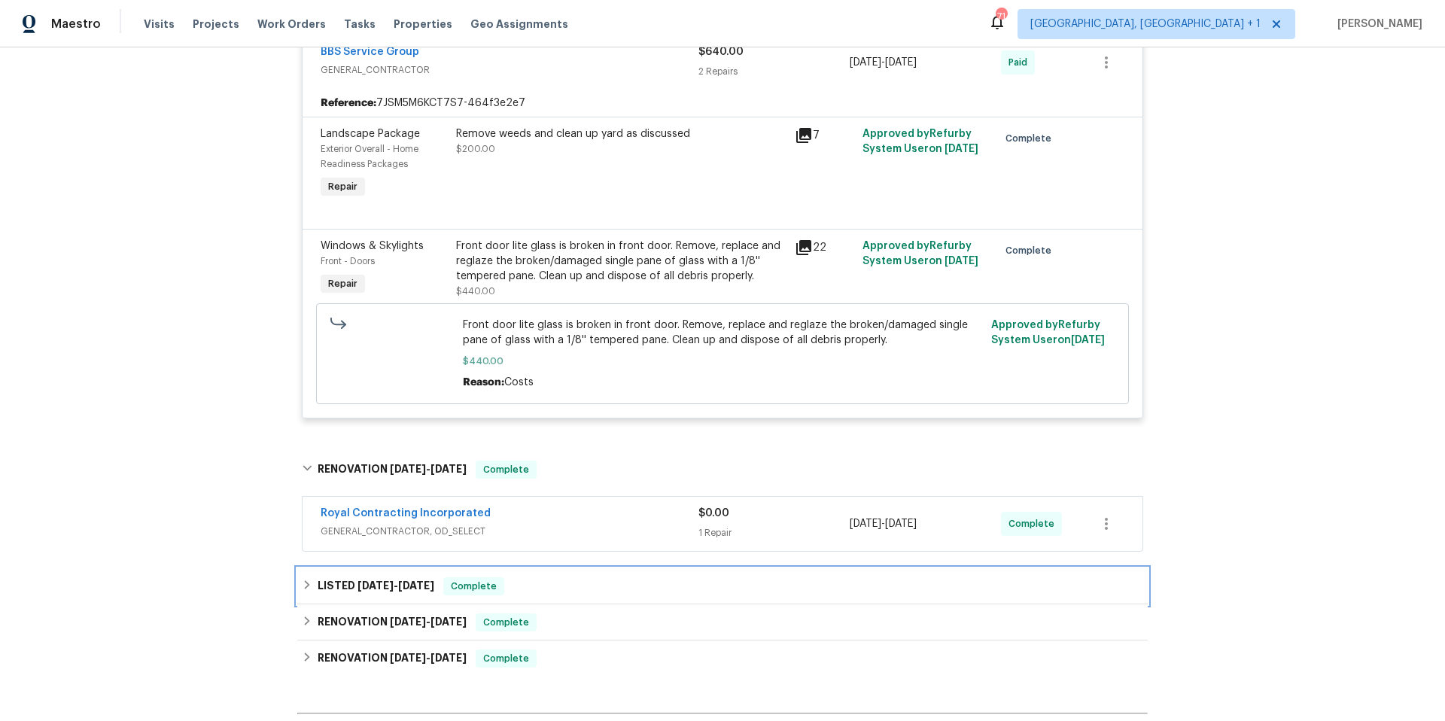
click at [587, 577] on div "LISTED [DATE] - [DATE] Complete" at bounding box center [722, 586] width 841 height 18
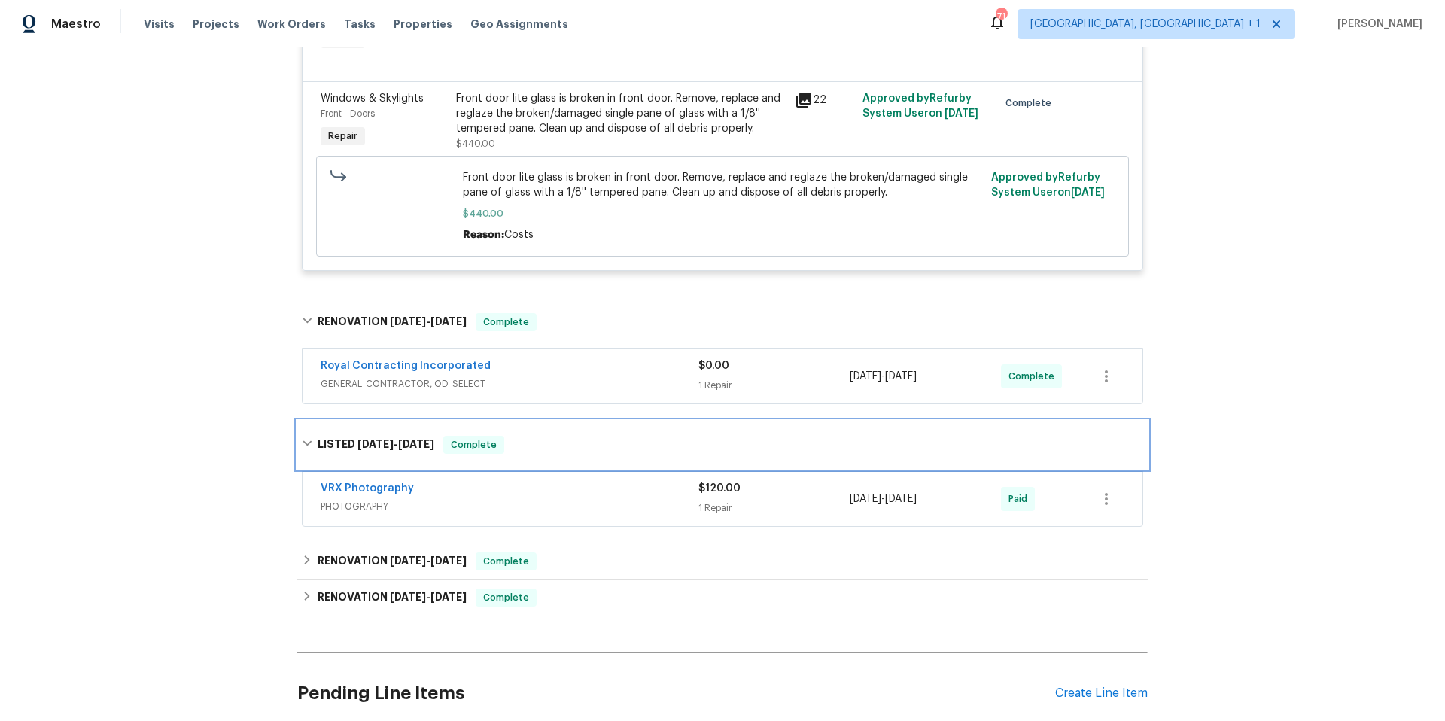
scroll to position [680, 0]
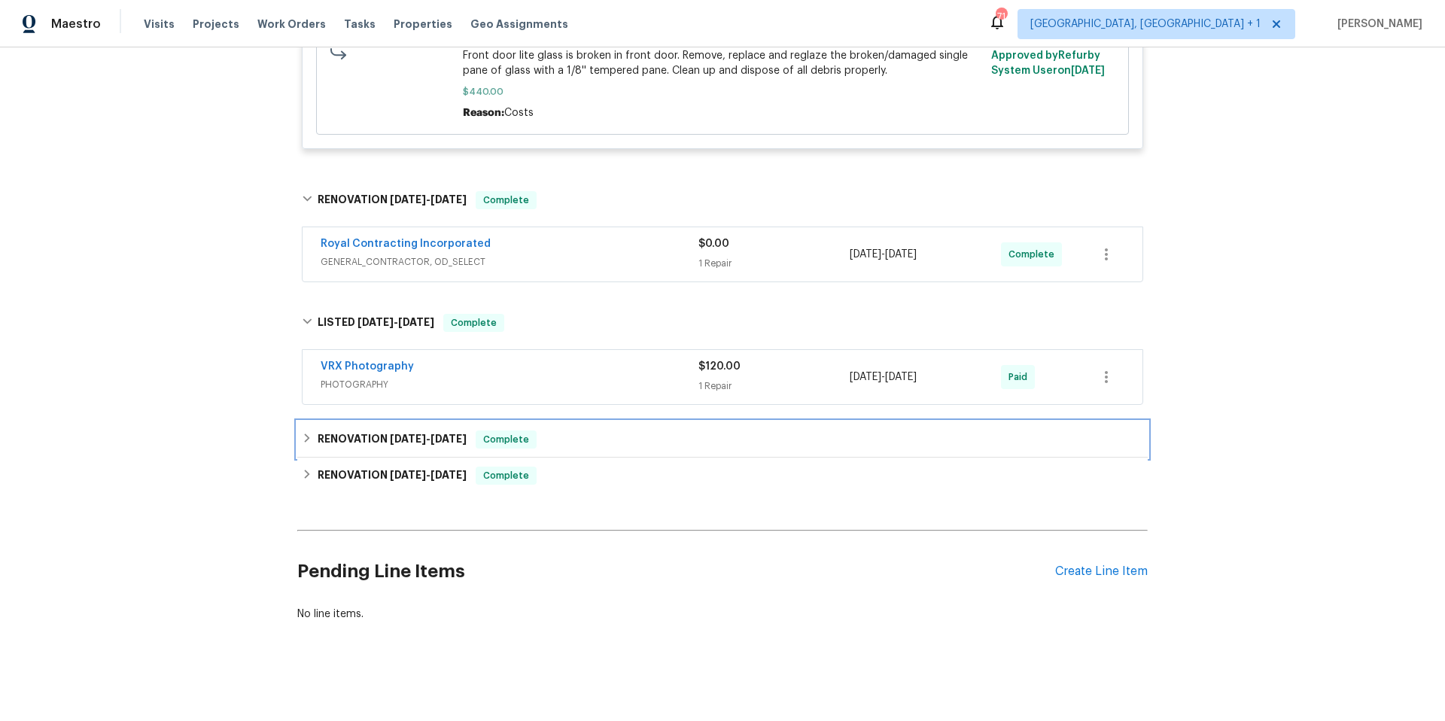
click at [600, 432] on div "RENOVATION [DATE] - [DATE] Complete" at bounding box center [722, 439] width 841 height 18
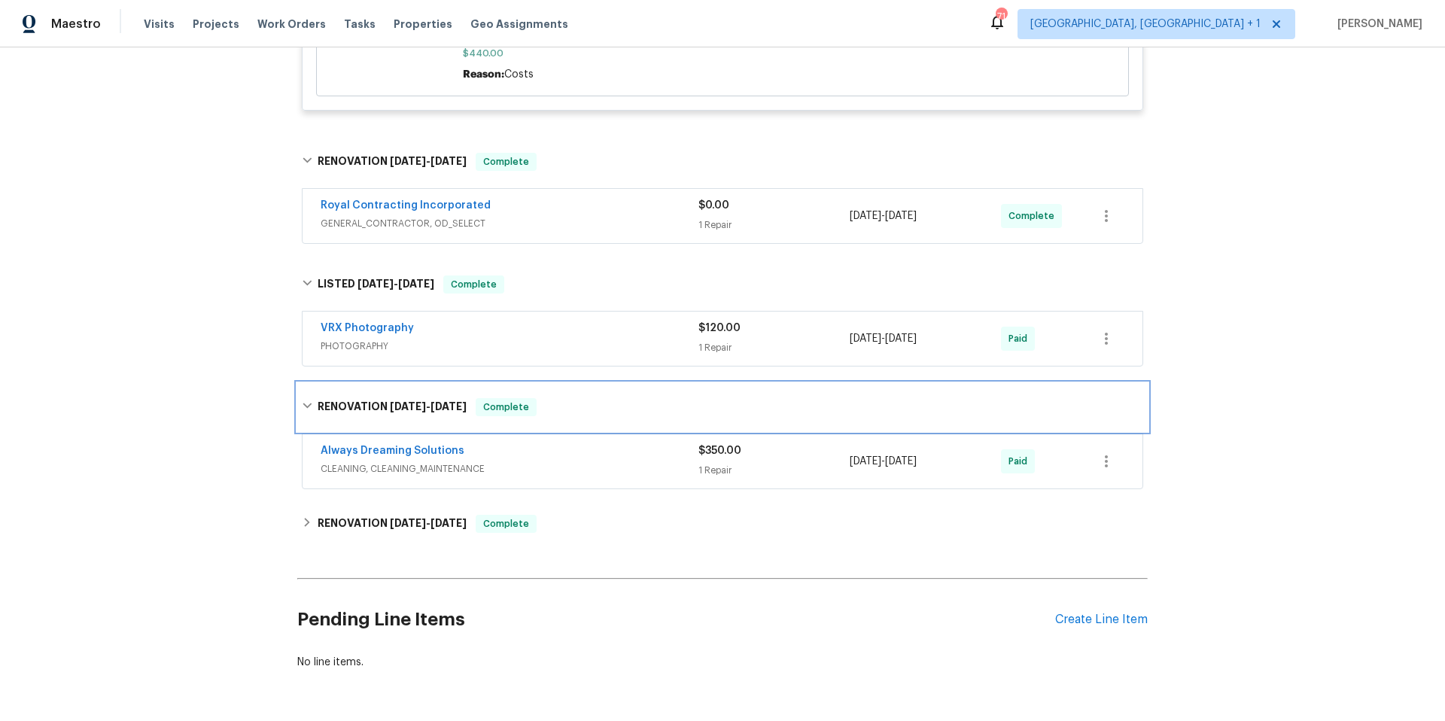
scroll to position [766, 0]
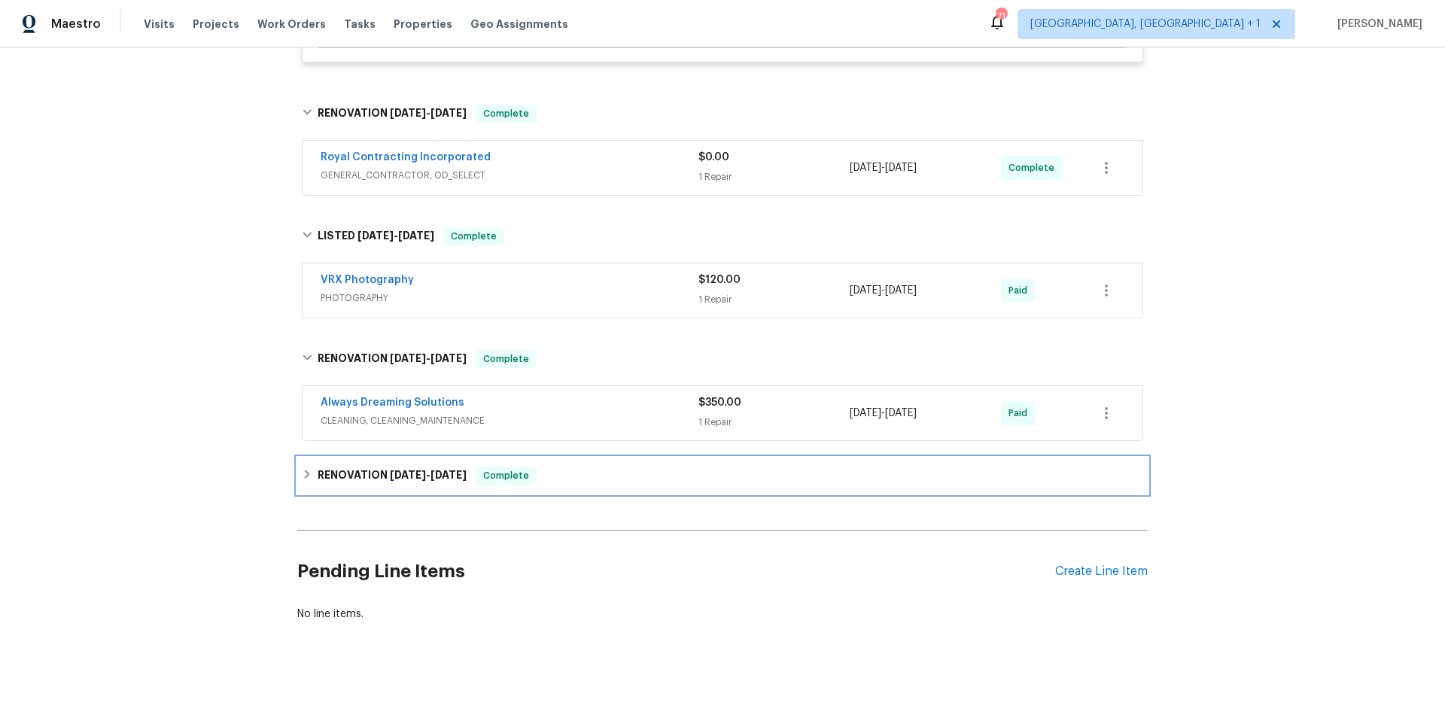
click at [605, 467] on div "RENOVATION [DATE] - [DATE] Complete" at bounding box center [722, 476] width 841 height 18
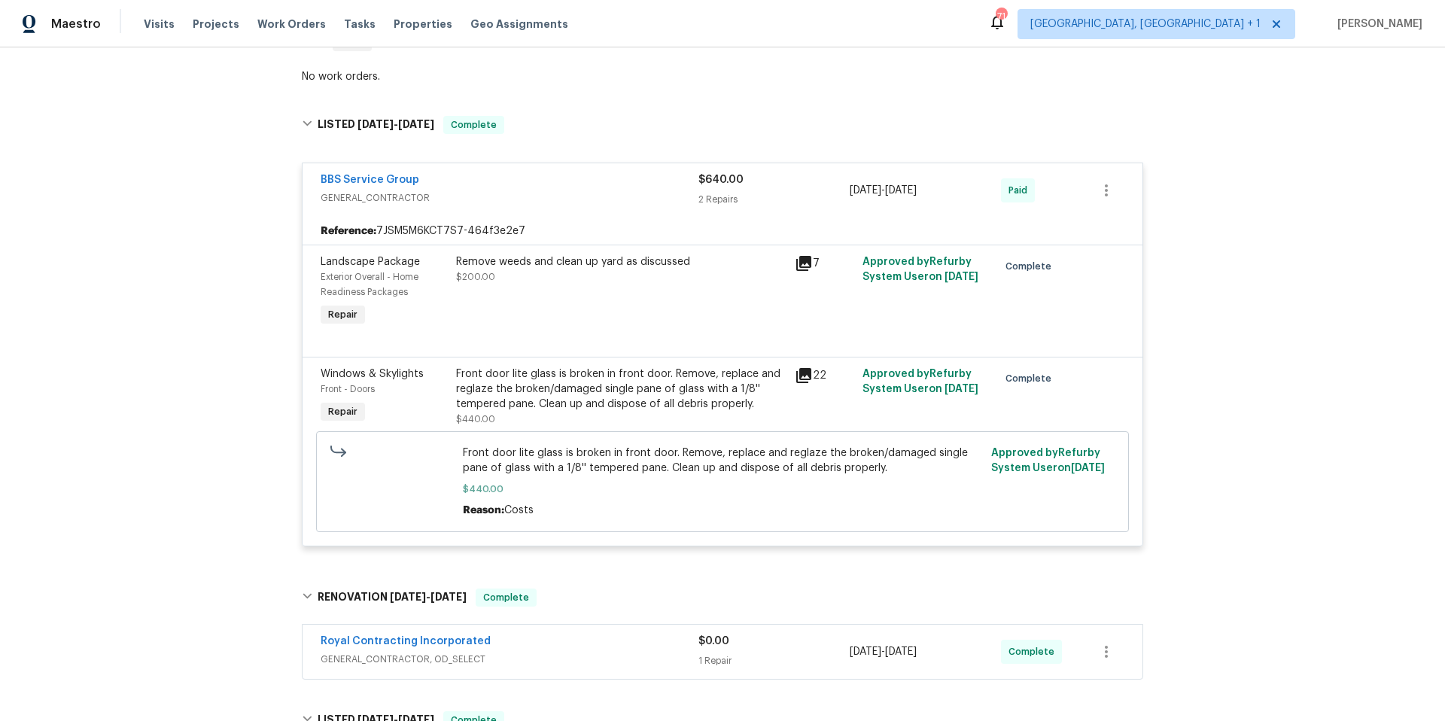
scroll to position [282, 0]
